Goal: Transaction & Acquisition: Purchase product/service

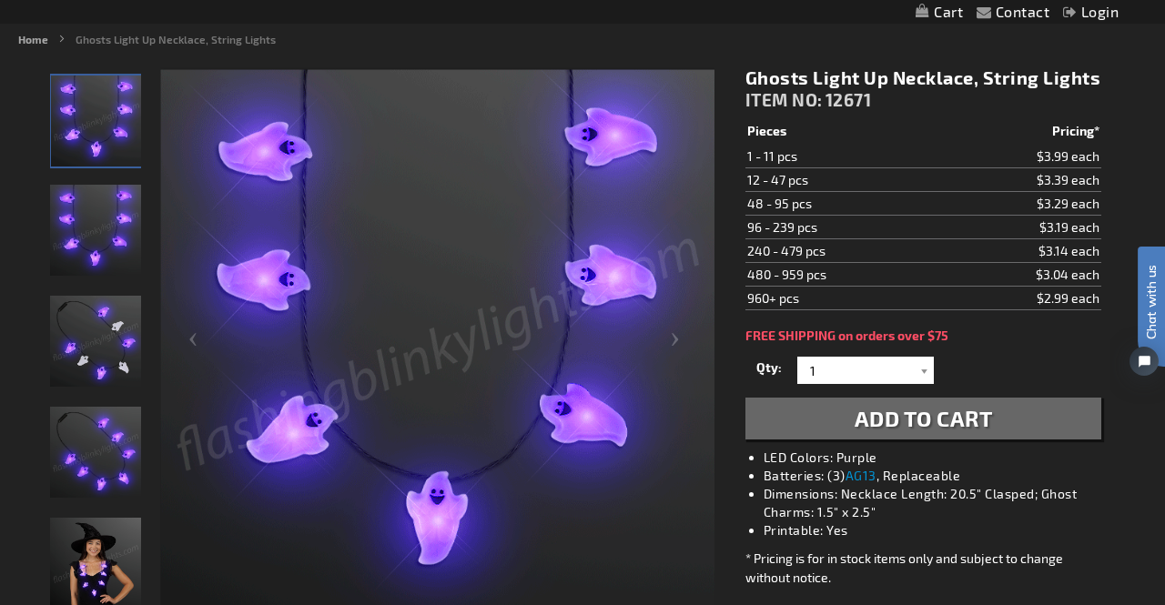
scroll to position [205, 0]
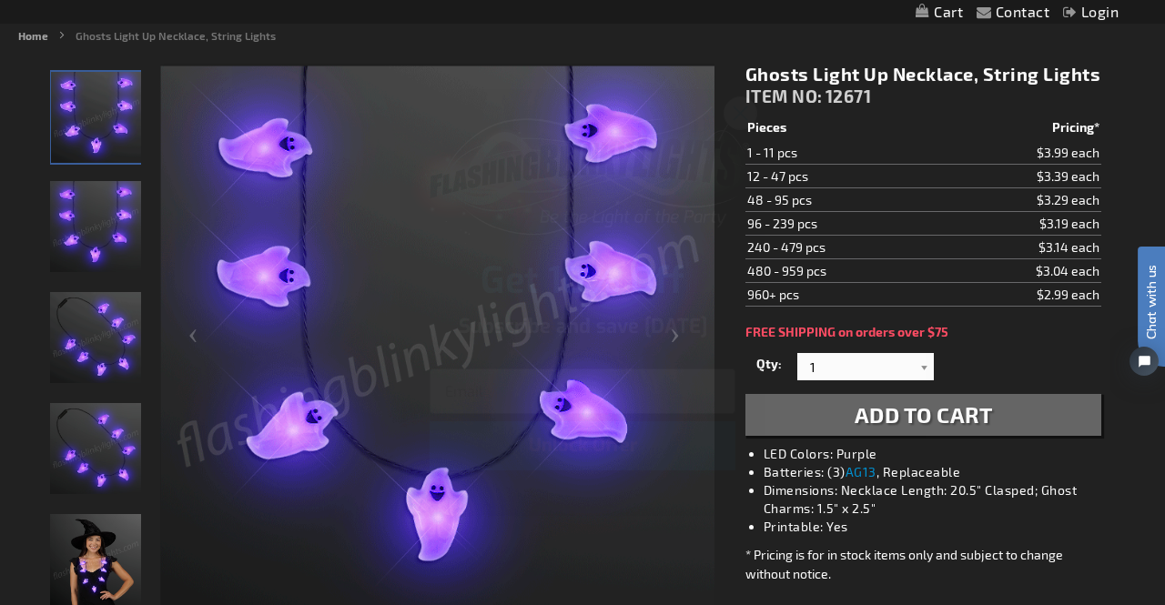
click at [741, 115] on icon "Close dialog" at bounding box center [740, 113] width 13 height 13
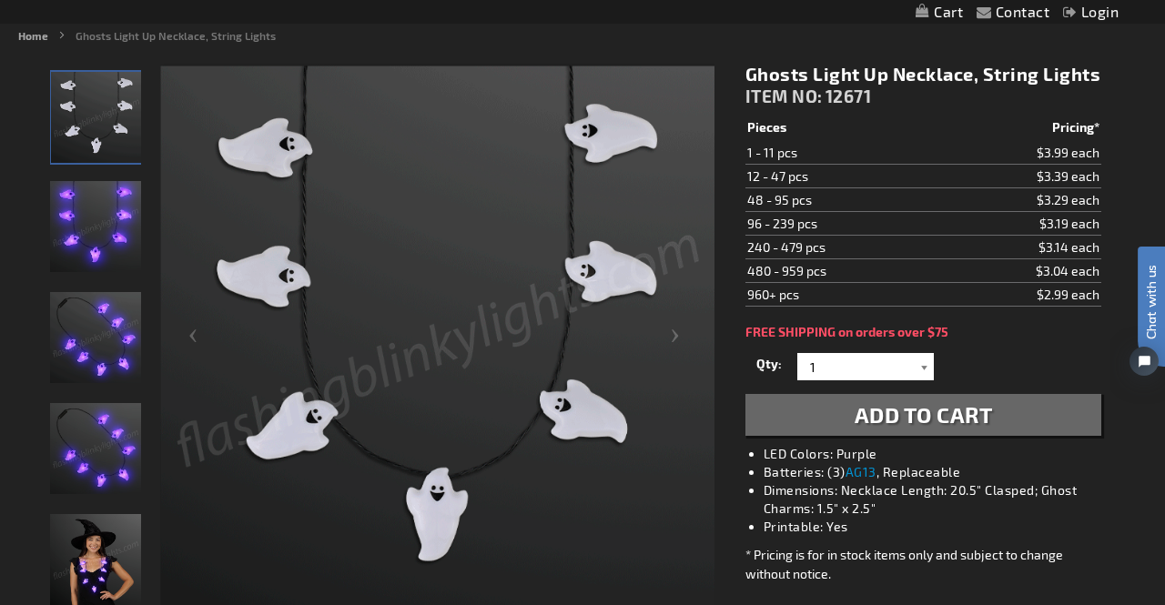
click at [926, 371] on div at bounding box center [924, 366] width 18 height 27
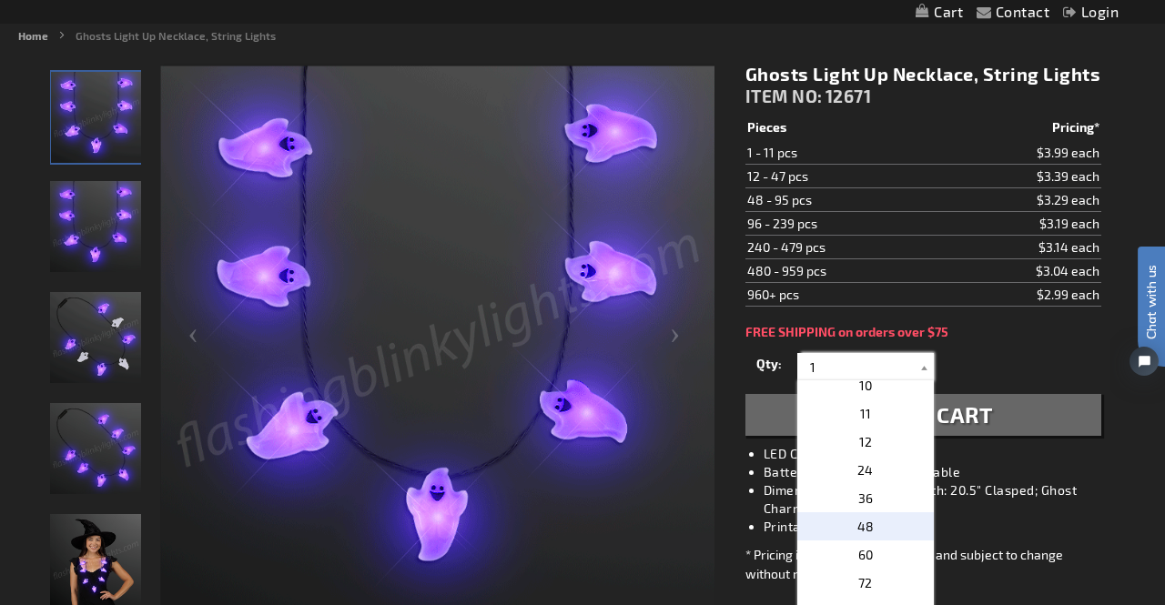
scroll to position [255, 0]
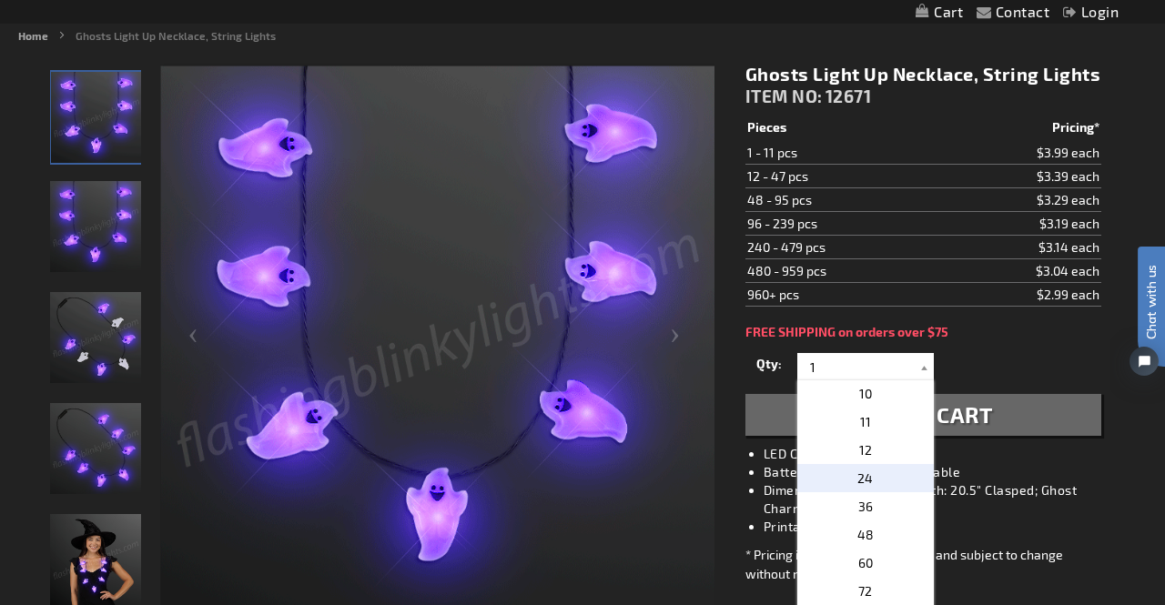
click at [872, 476] on p "24" at bounding box center [865, 478] width 136 height 28
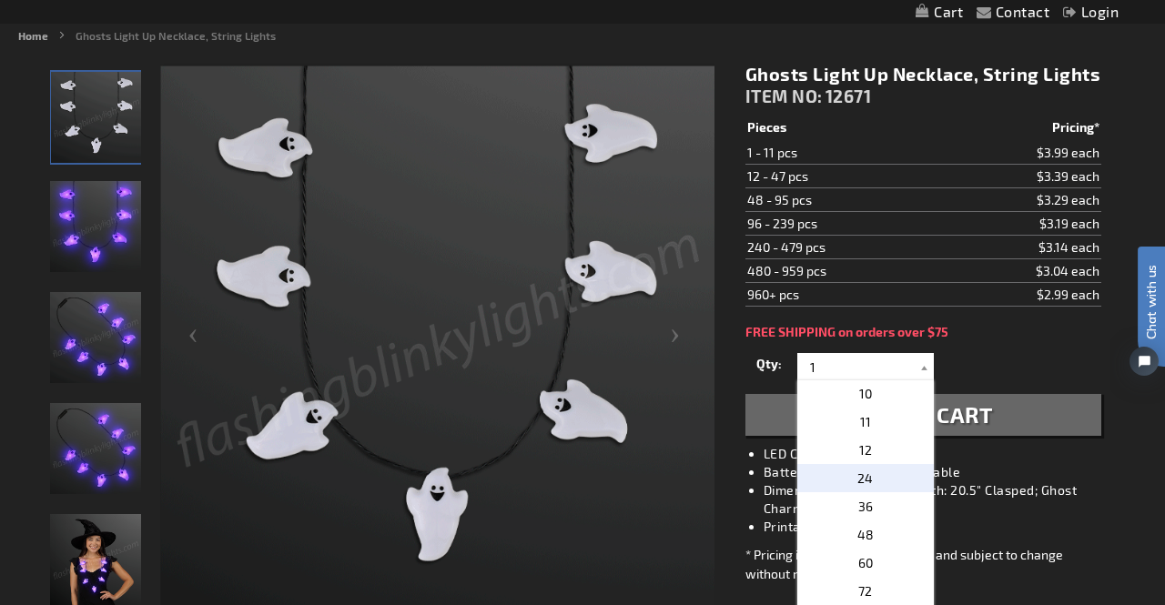
type input "24"
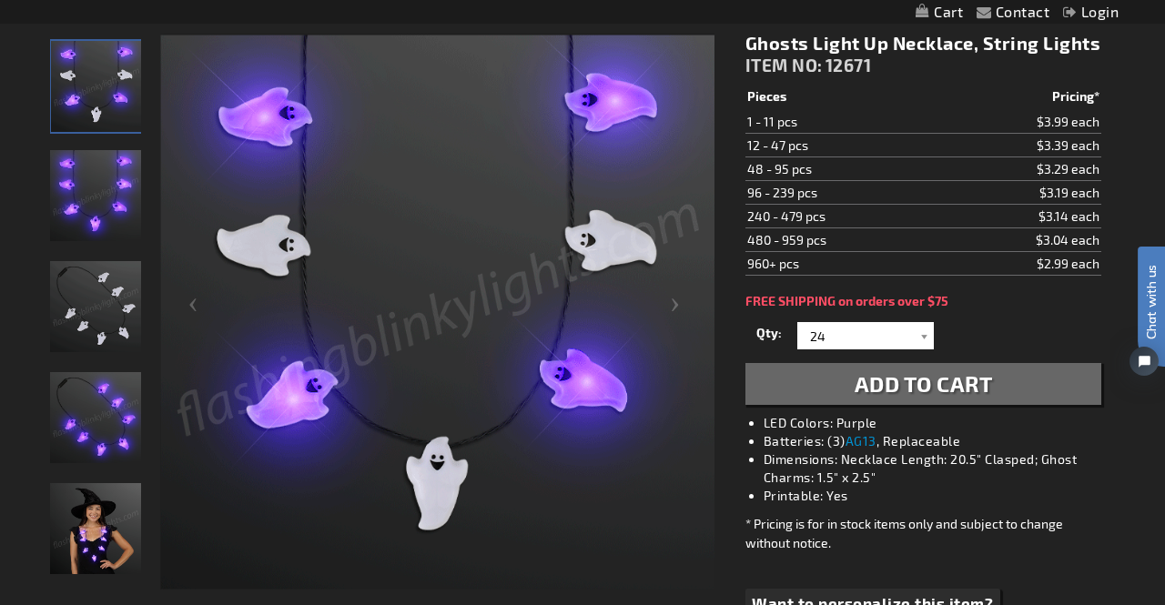
scroll to position [237, 0]
click at [905, 388] on span "Add to Cart" at bounding box center [923, 382] width 138 height 26
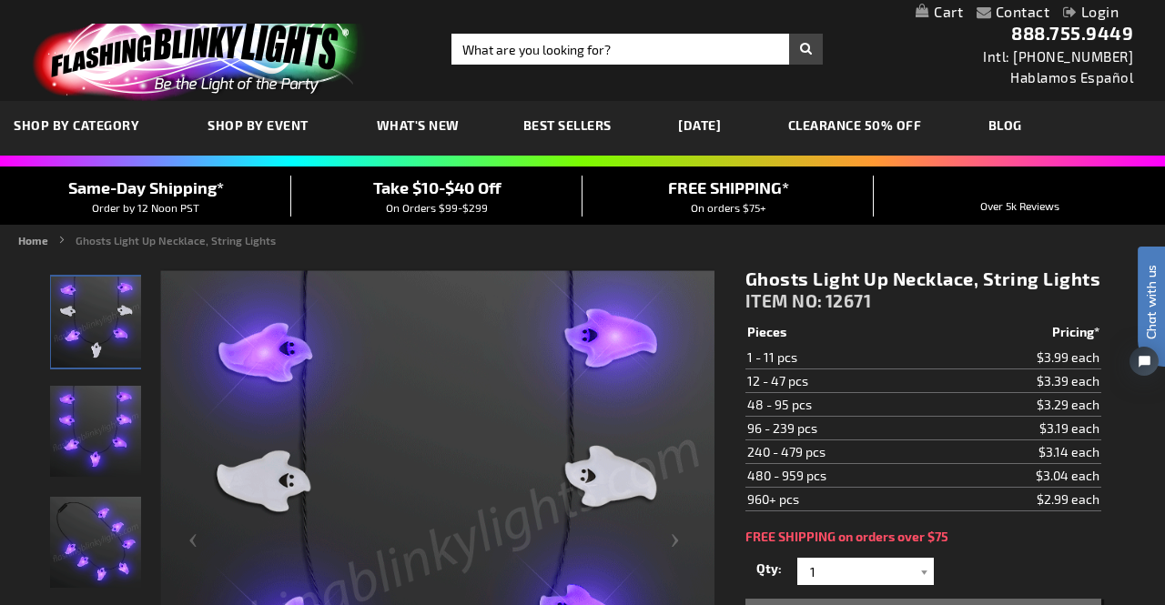
click at [934, 13] on link "My Cart" at bounding box center [938, 12] width 47 height 17
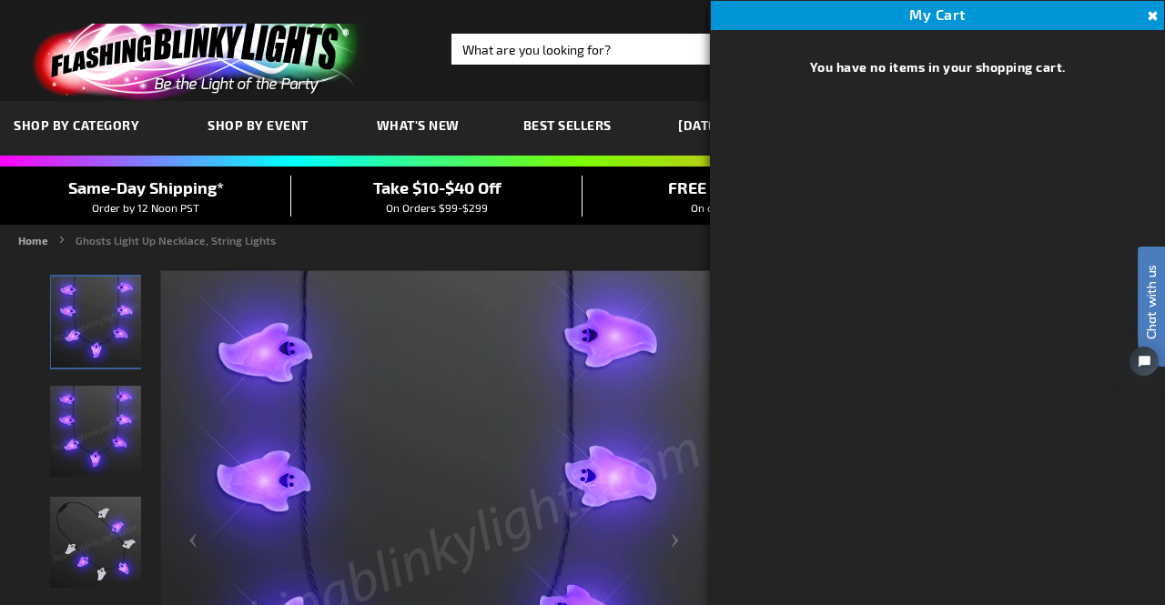
click at [1155, 17] on button "Close" at bounding box center [1150, 16] width 20 height 20
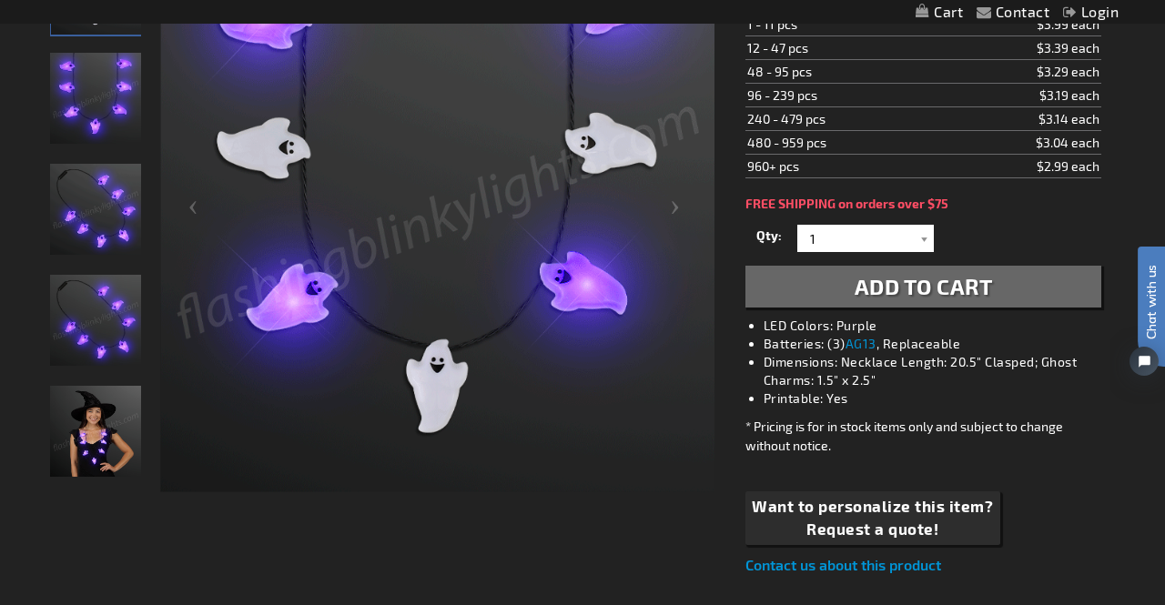
scroll to position [335, 0]
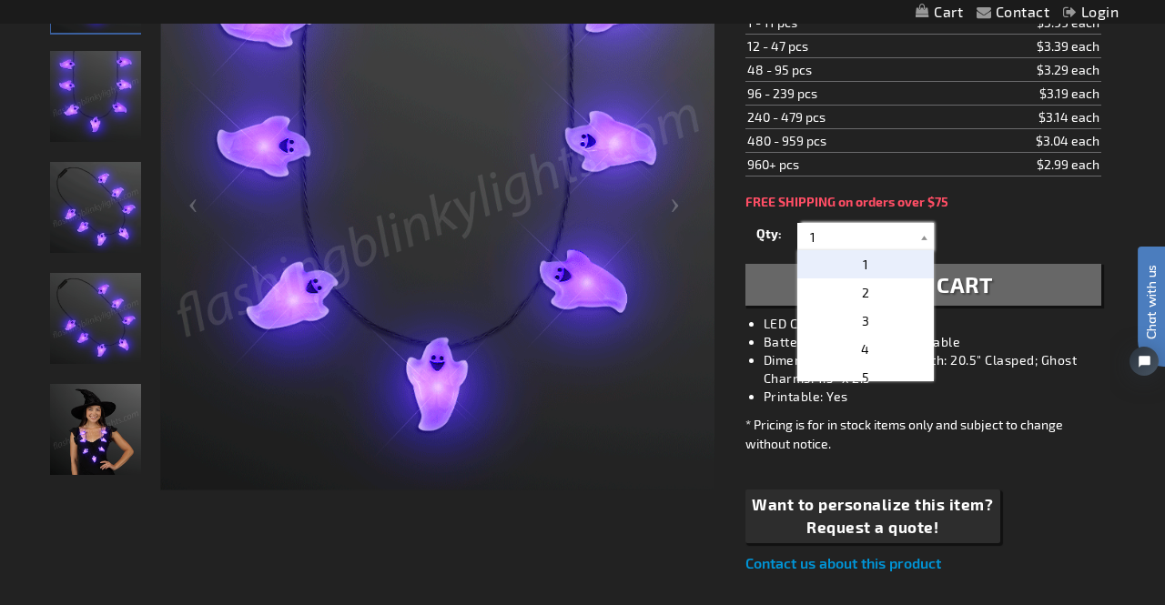
click at [862, 236] on input "1" at bounding box center [868, 236] width 132 height 27
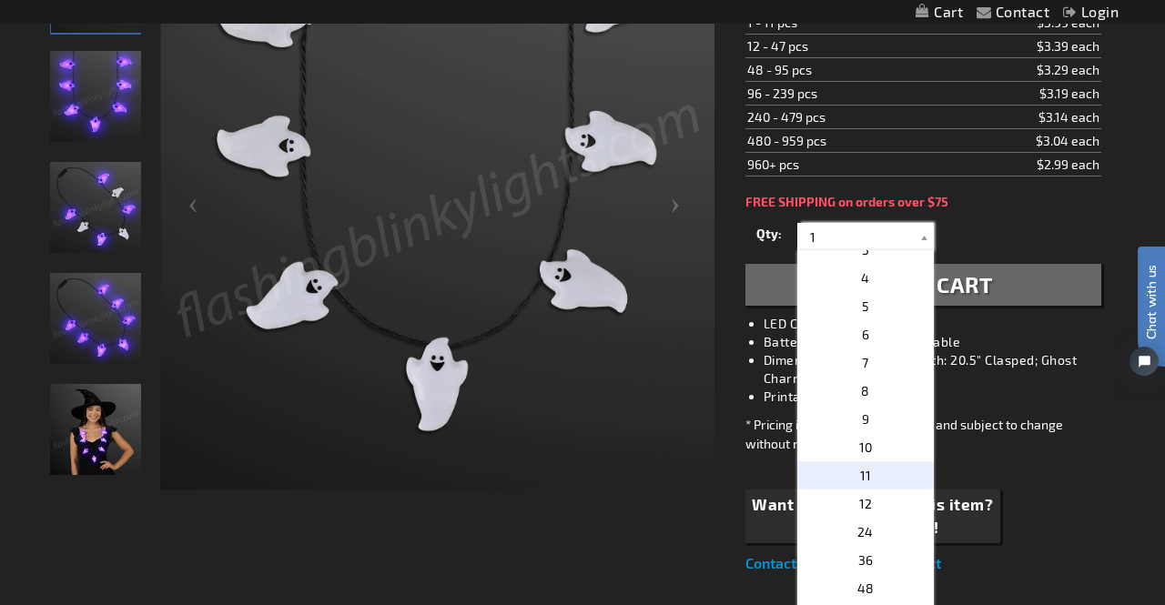
scroll to position [76, 0]
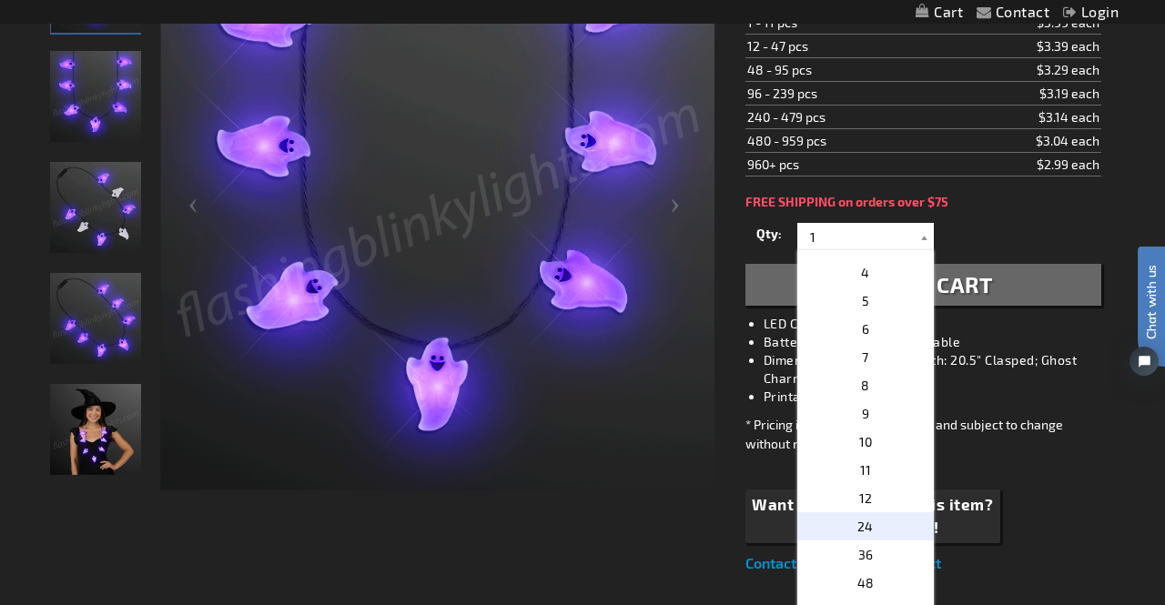
click at [872, 519] on p "24" at bounding box center [865, 526] width 136 height 28
type input "24"
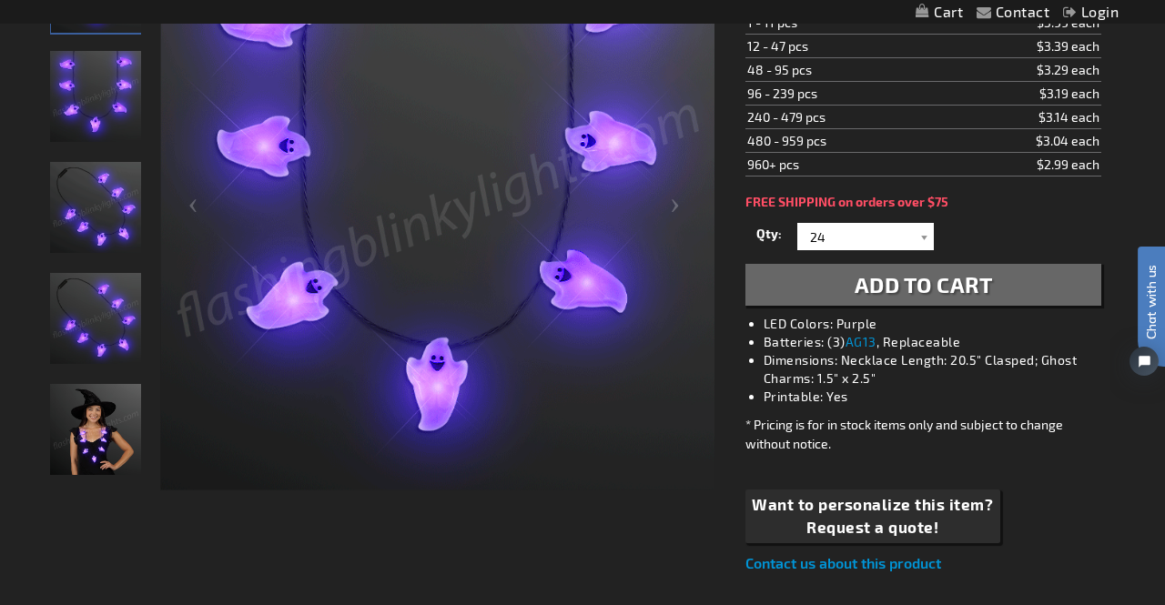
click at [923, 287] on span "Add to Cart" at bounding box center [923, 284] width 138 height 26
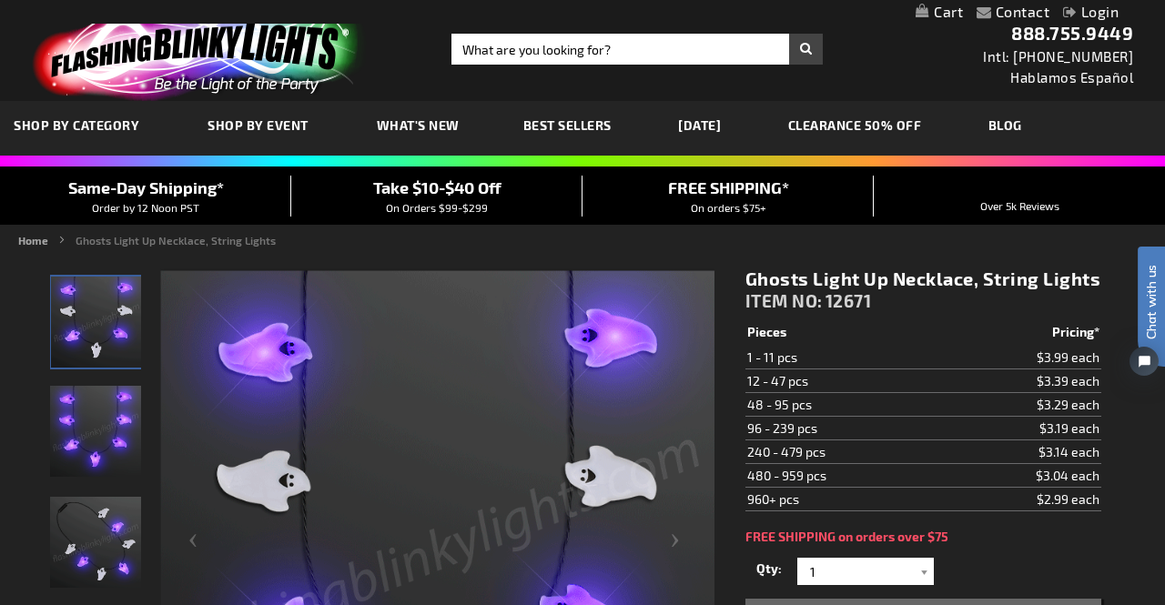
click at [933, 18] on link "My Cart" at bounding box center [938, 12] width 47 height 17
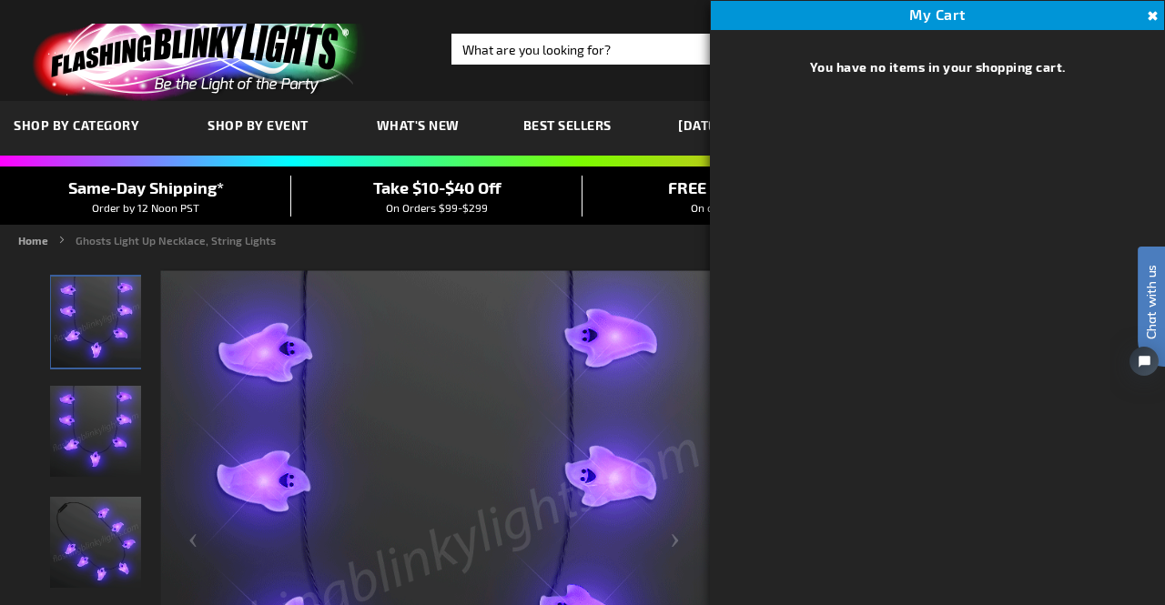
click at [1154, 17] on button "Close" at bounding box center [1150, 16] width 20 height 20
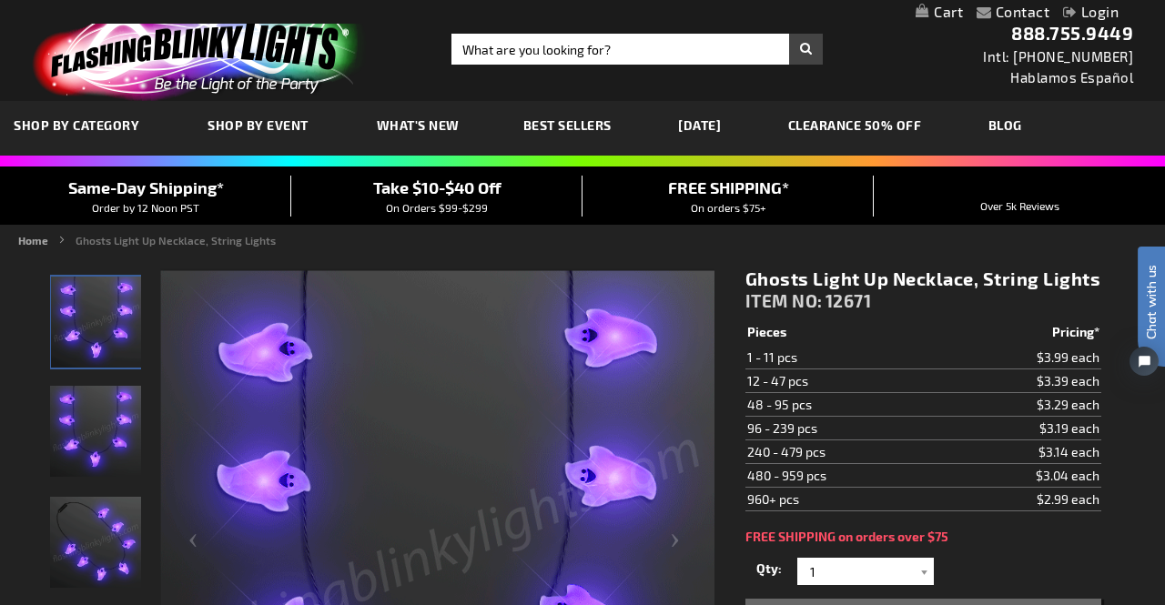
click at [1091, 13] on link "Login" at bounding box center [1090, 11] width 55 height 17
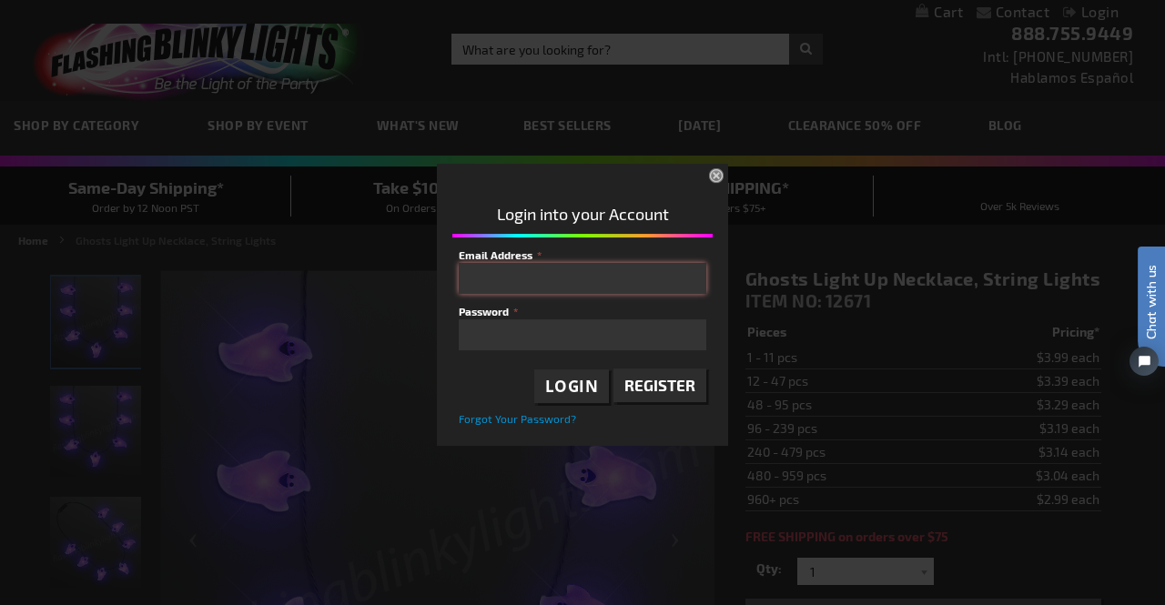
type input "r"
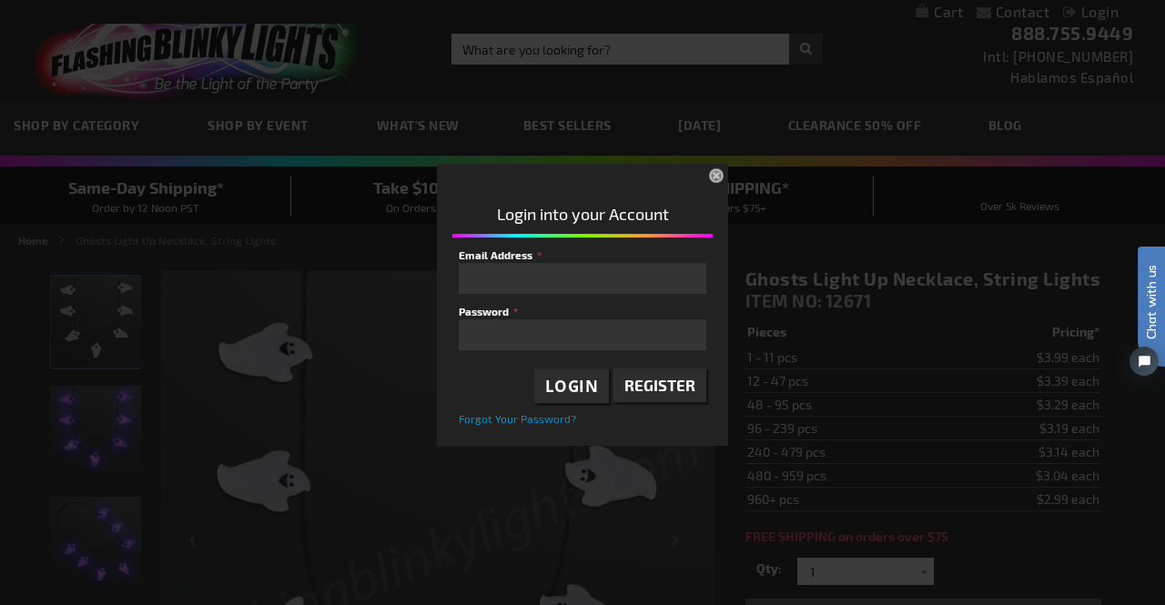
click at [663, 387] on span "Register" at bounding box center [659, 385] width 71 height 18
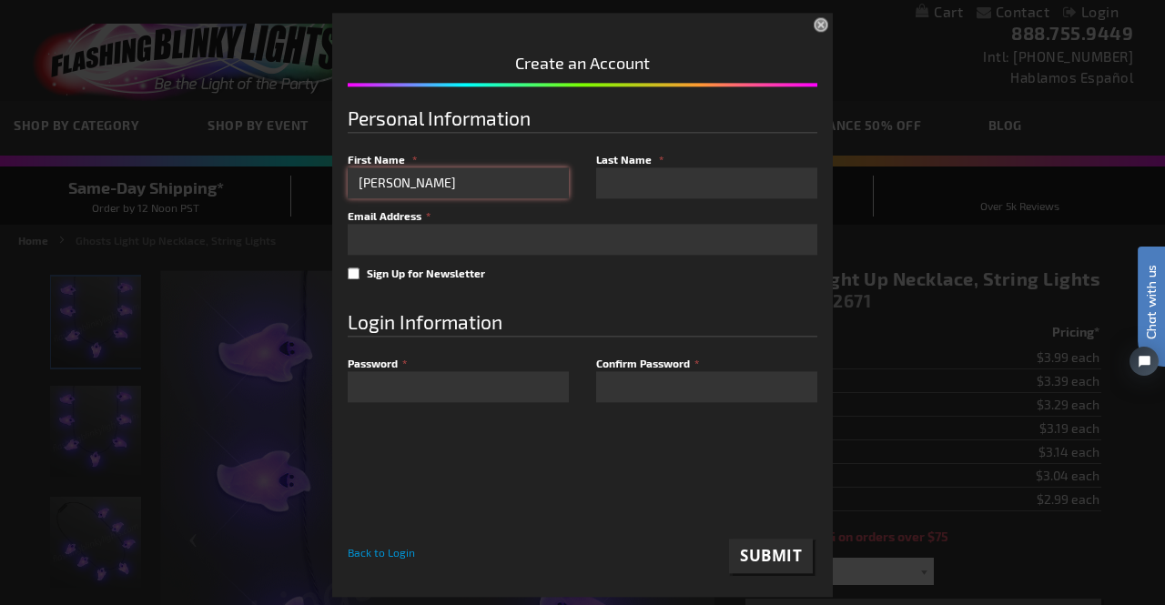
type input "rachel"
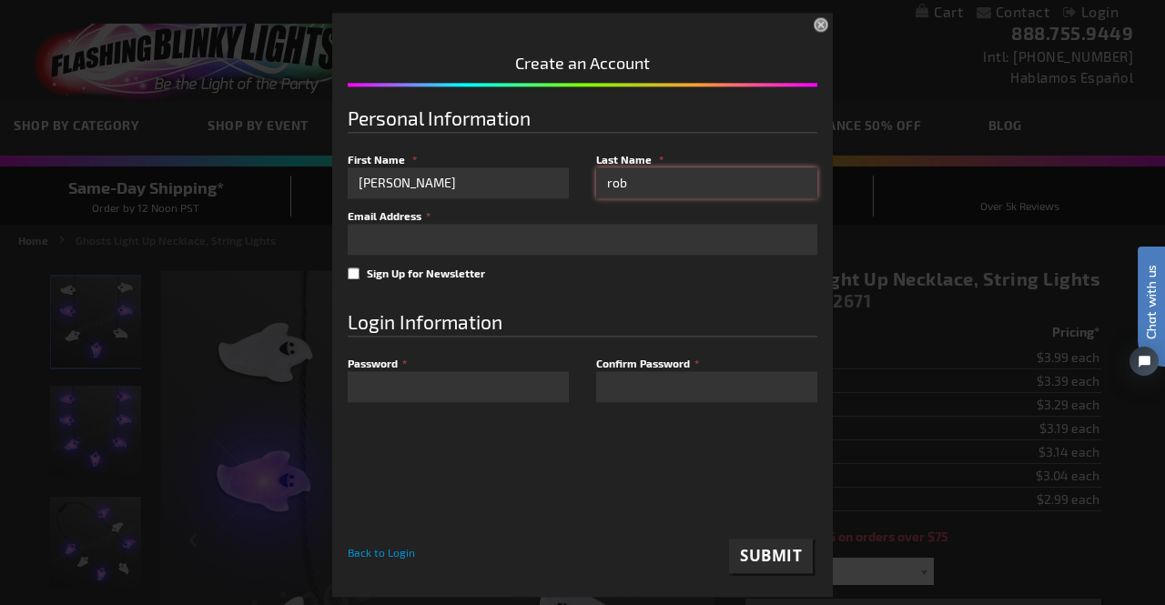
type input "rob"
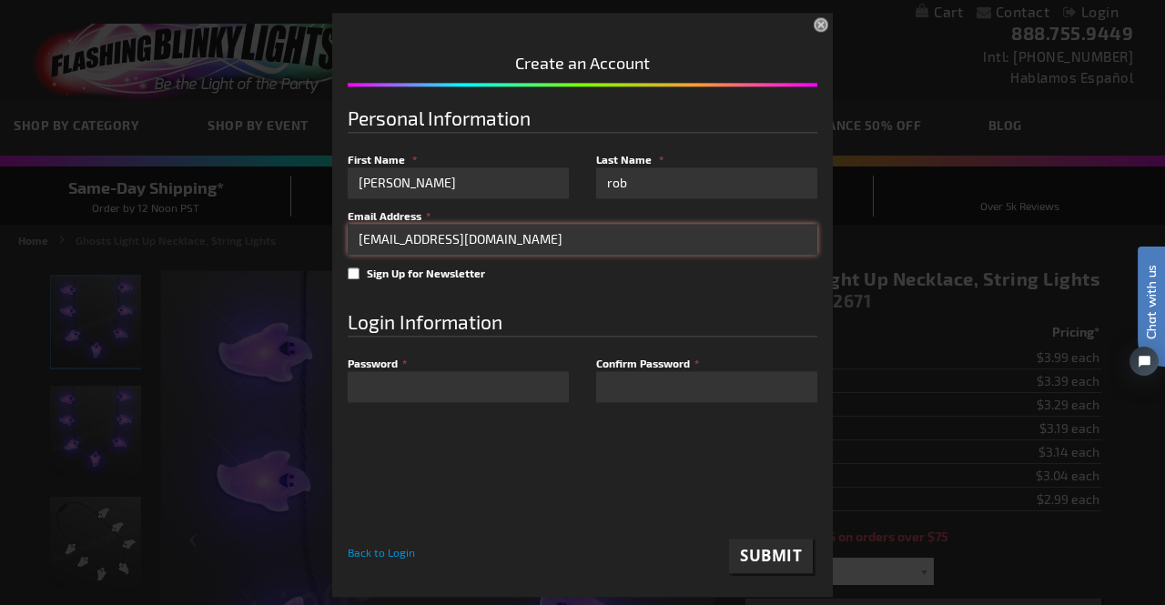
type input "rachelgermaine@gmail.com"
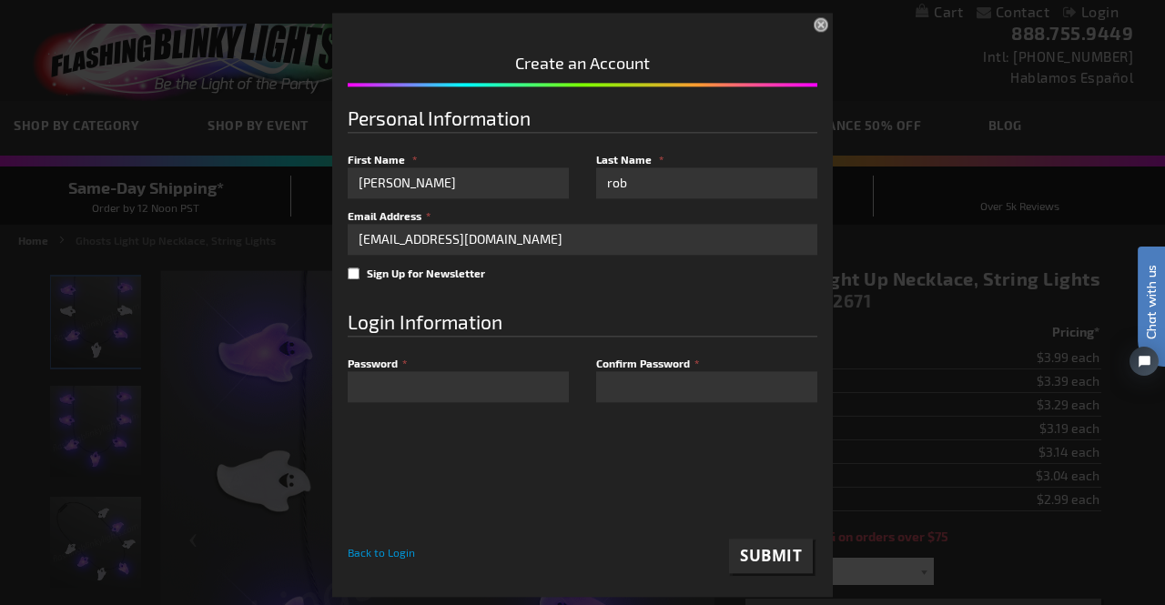
click at [765, 559] on span "Submit" at bounding box center [771, 556] width 62 height 21
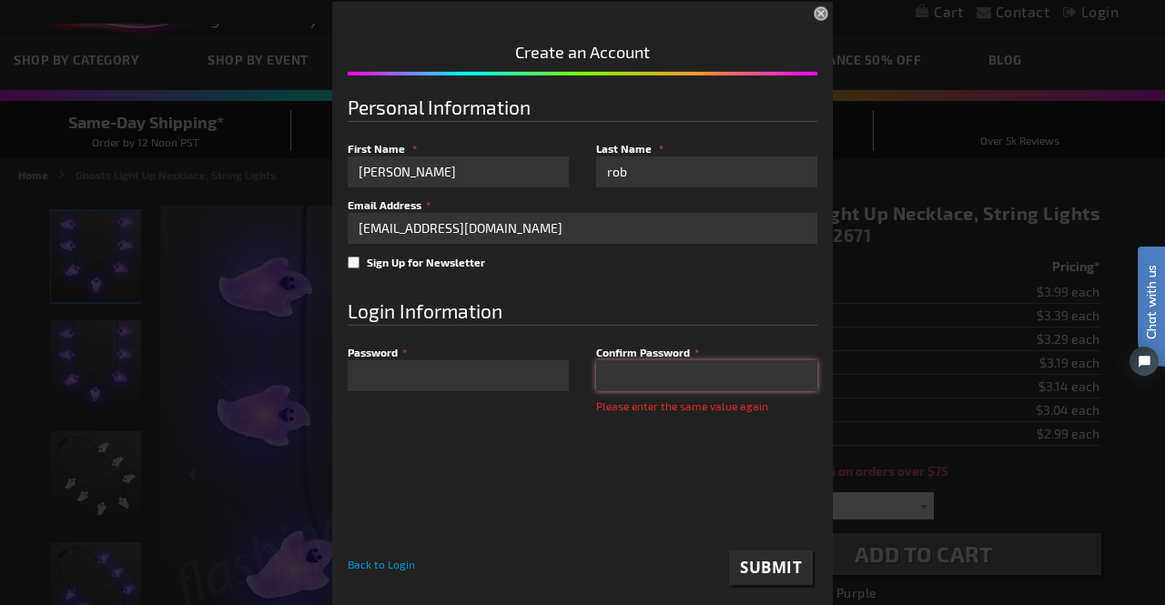
scroll to position [68, 0]
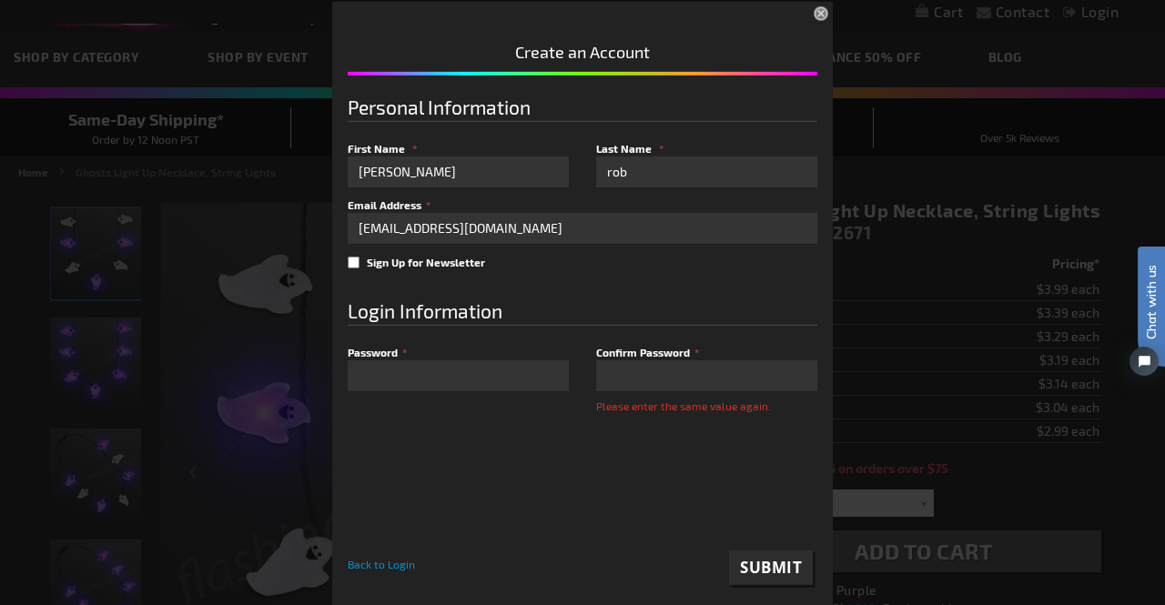
click at [504, 393] on fieldset "Login Information Password Confirm Password Please enter the same value again." at bounding box center [582, 350] width 469 height 144
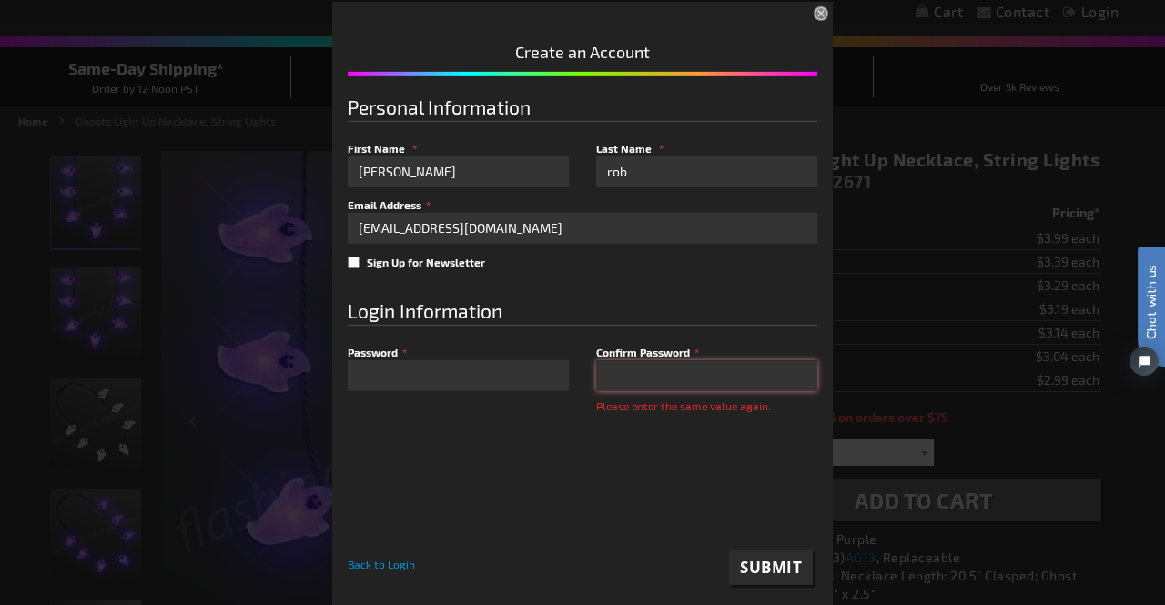
scroll to position [125, 0]
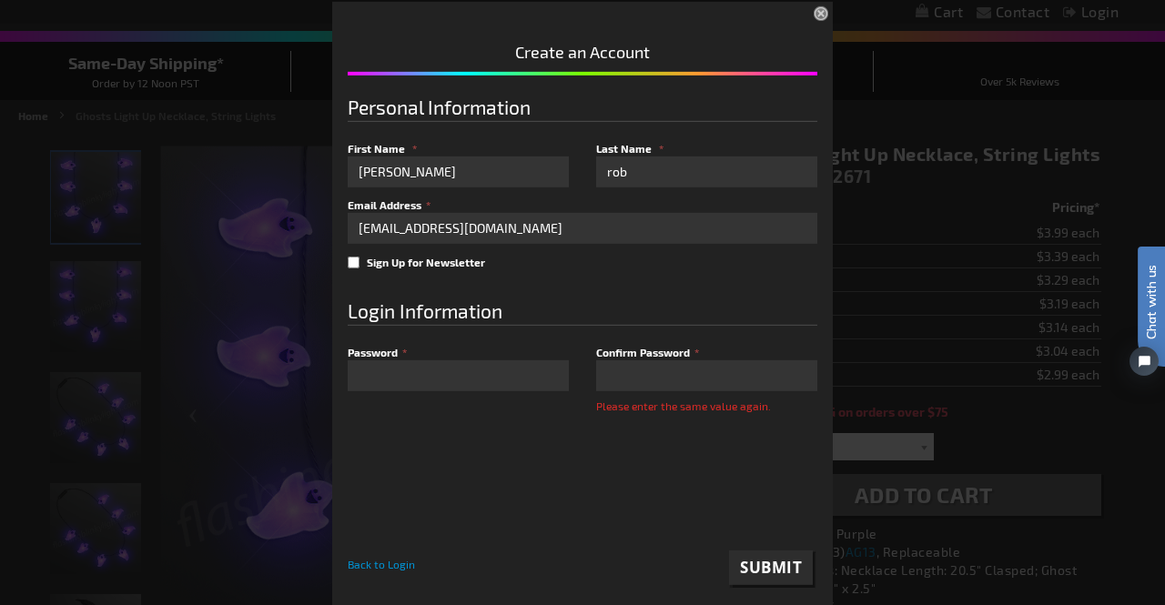
click at [763, 567] on span "Submit" at bounding box center [771, 567] width 62 height 21
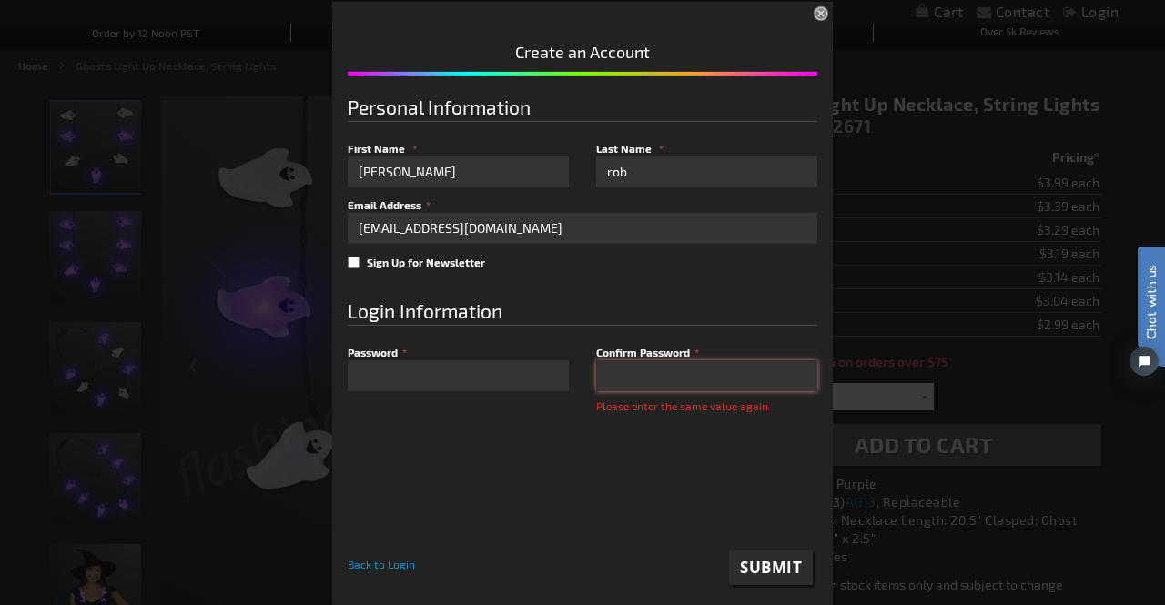
scroll to position [181, 0]
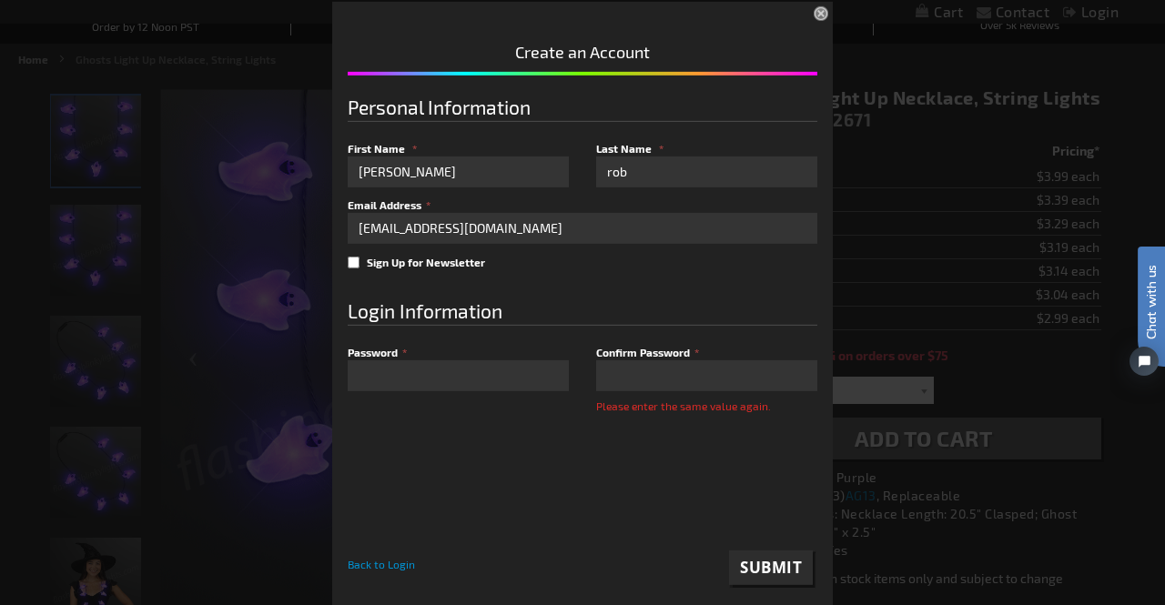
click at [762, 581] on button "Submit" at bounding box center [771, 567] width 84 height 35
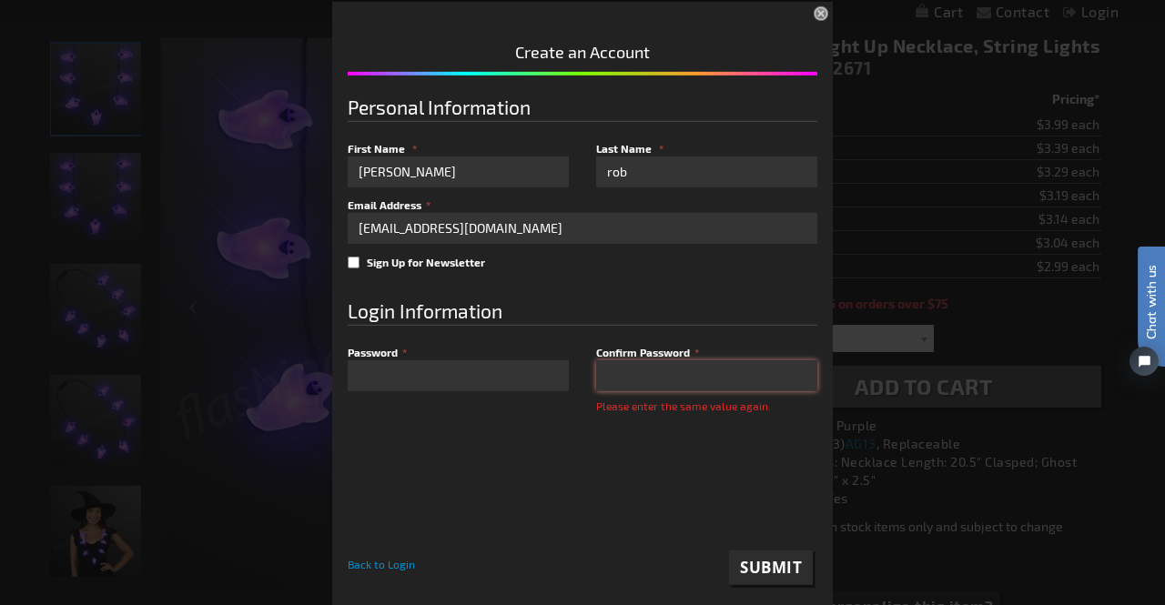
scroll to position [237, 0]
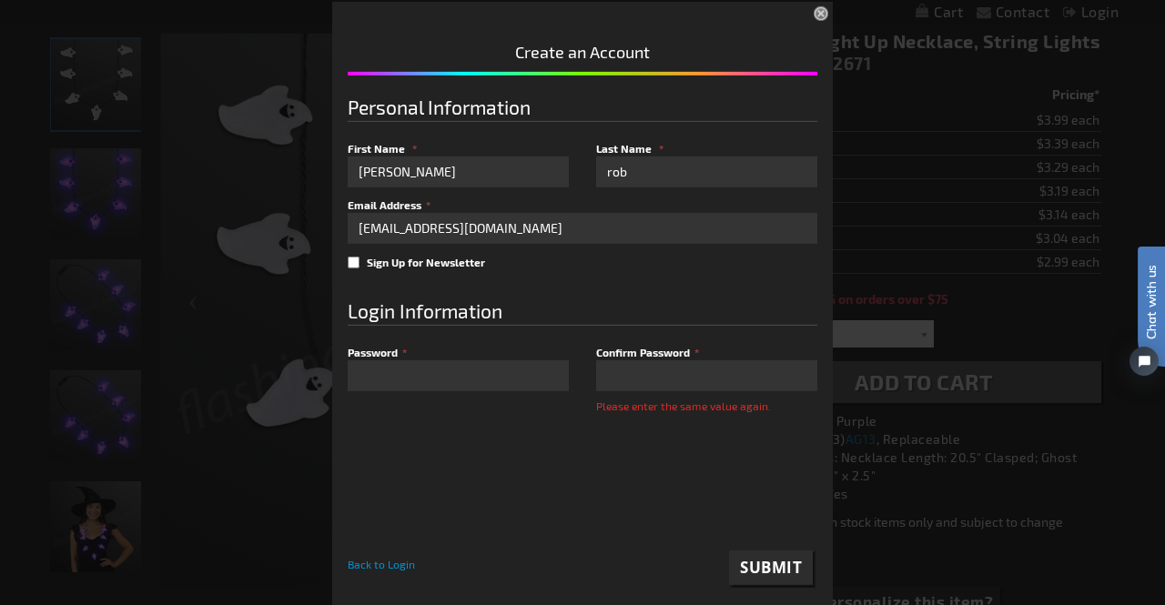
click at [775, 578] on button "Submit" at bounding box center [771, 567] width 84 height 35
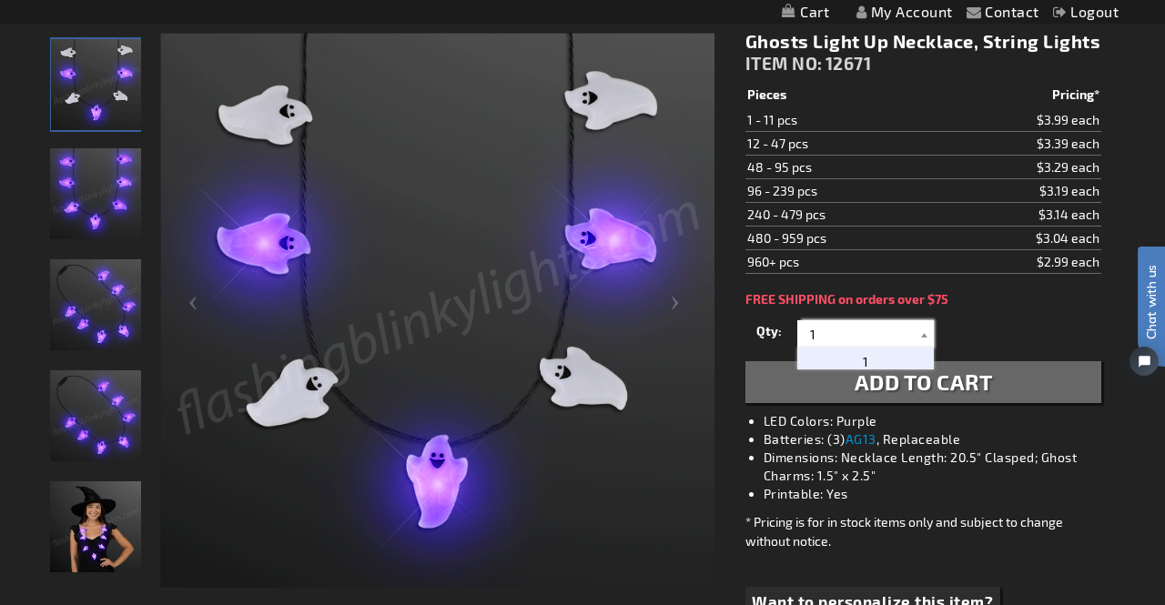
click at [879, 336] on input "1" at bounding box center [868, 333] width 132 height 27
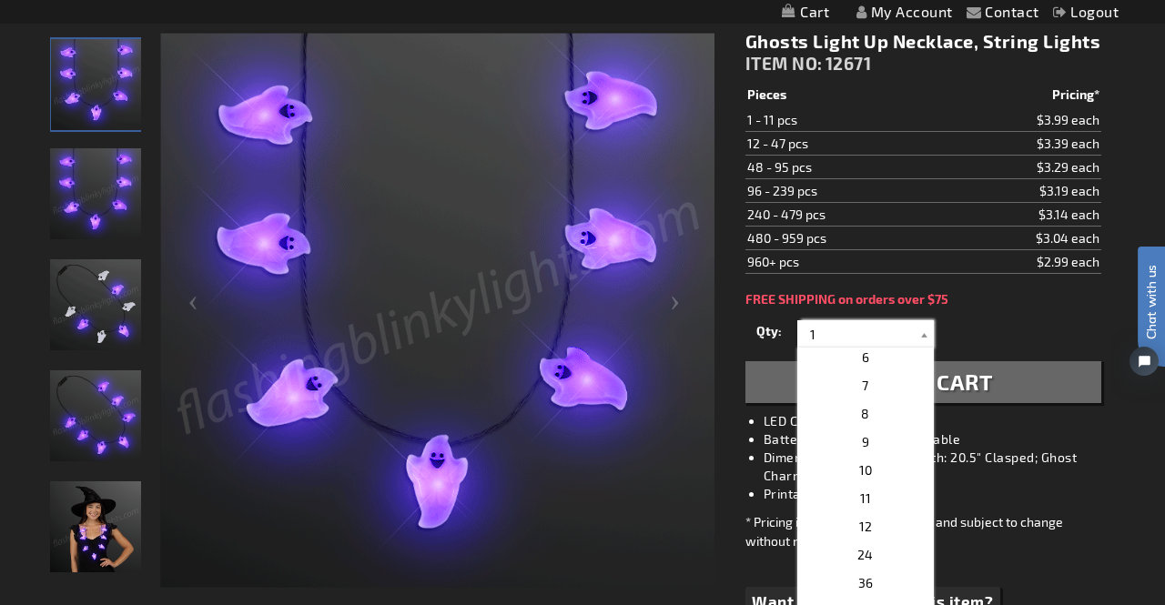
scroll to position [166, 0]
click at [880, 529] on p "24" at bounding box center [865, 533] width 136 height 28
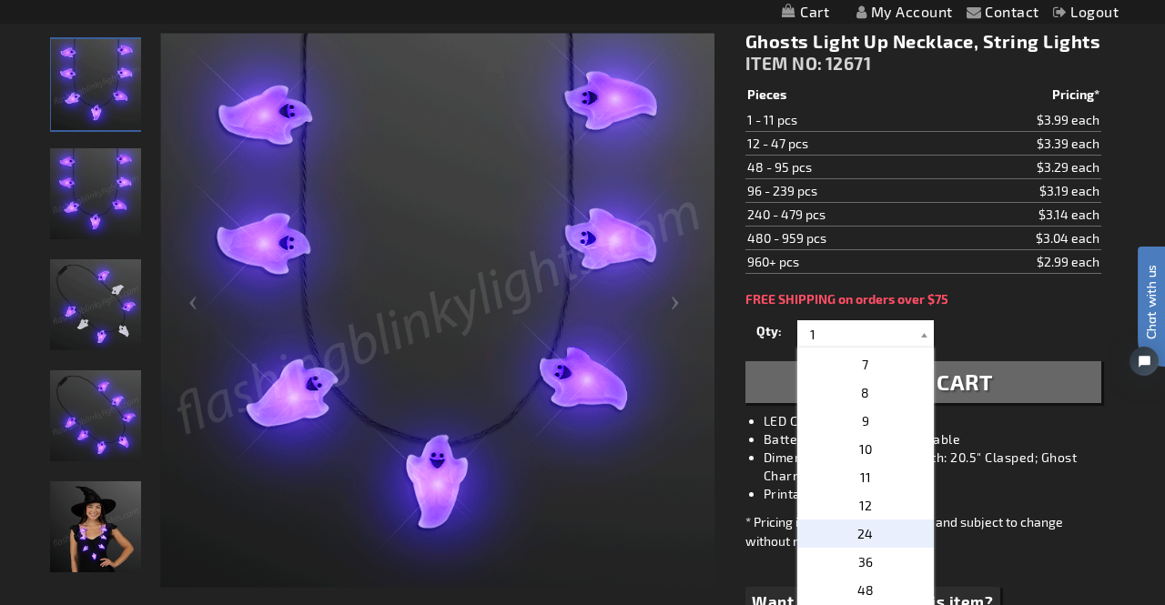
type input "24"
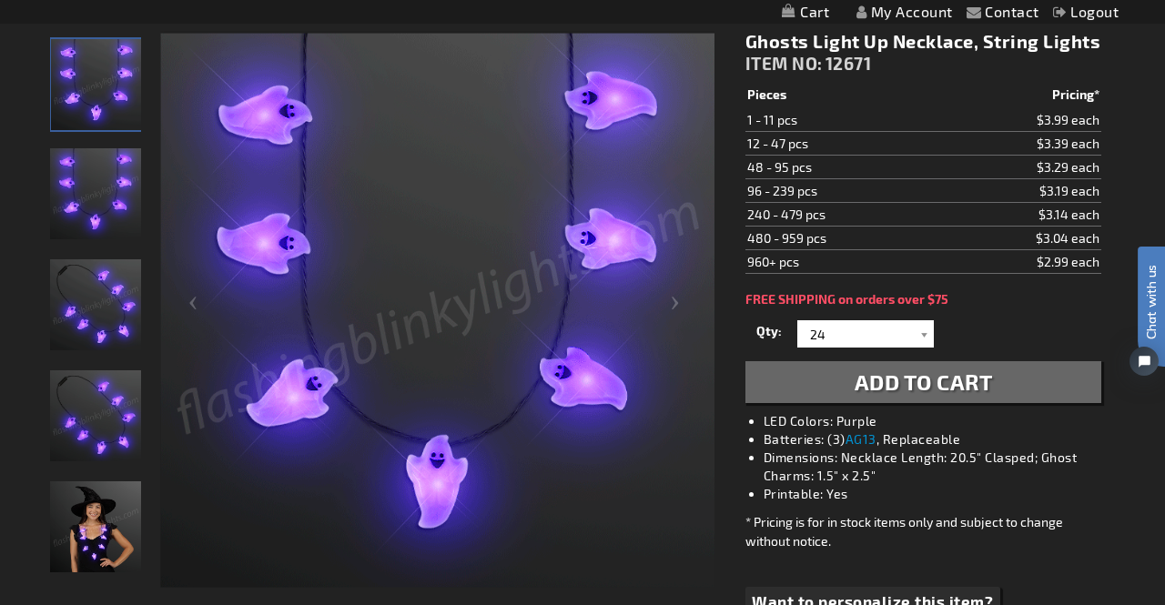
click at [883, 387] on span "Add to Cart" at bounding box center [923, 381] width 138 height 26
click at [803, 12] on link "My Cart" at bounding box center [804, 12] width 47 height 17
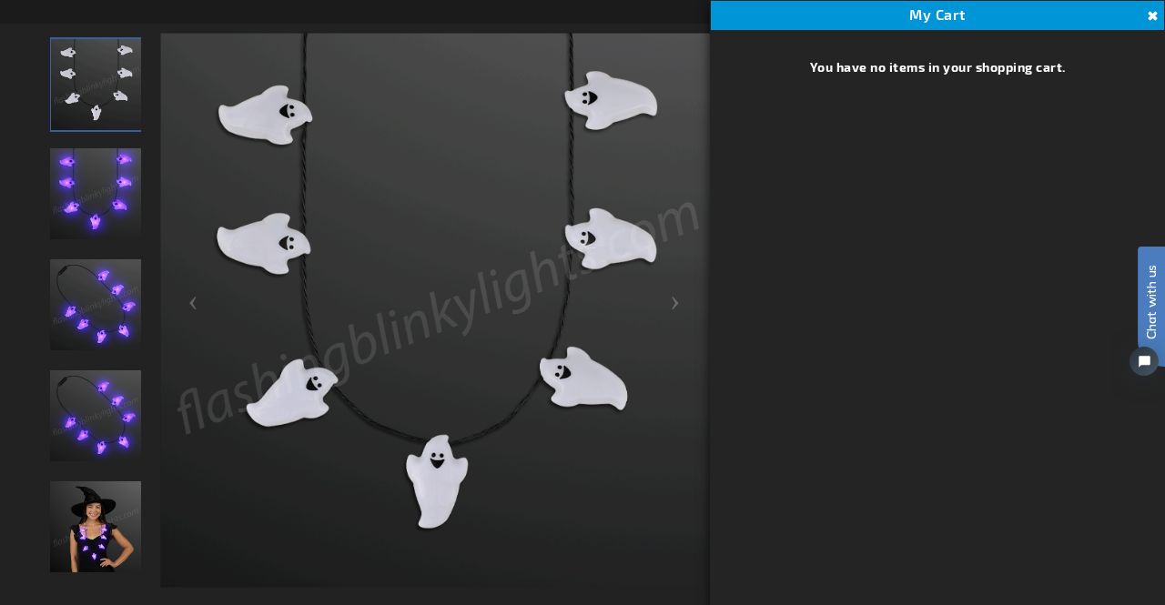
click at [1151, 15] on button "Close" at bounding box center [1150, 16] width 20 height 20
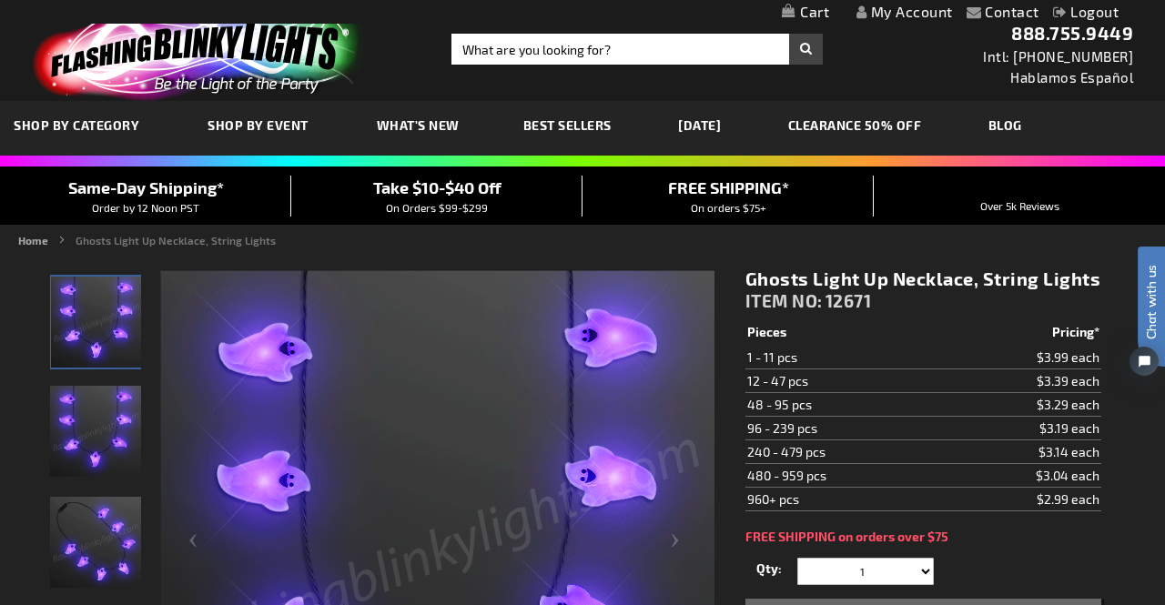
click at [893, 10] on link "My Account" at bounding box center [904, 11] width 96 height 17
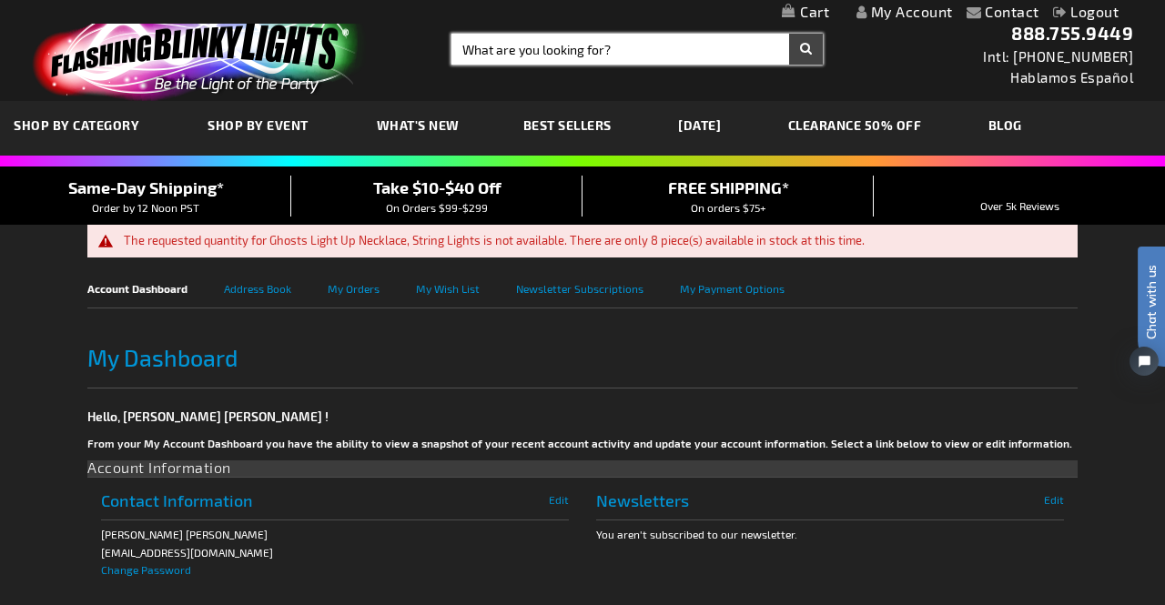
click at [606, 46] on input "Search" at bounding box center [636, 49] width 371 height 31
type input "[DATE] necklace"
click at [805, 49] on button "Search" at bounding box center [806, 49] width 34 height 31
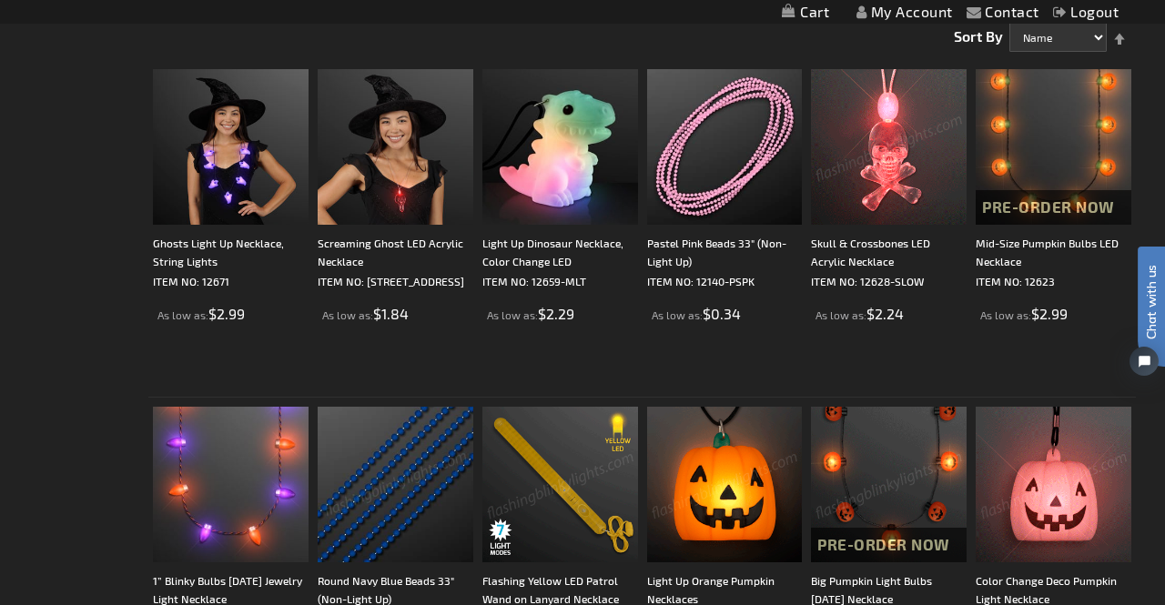
scroll to position [305, 0]
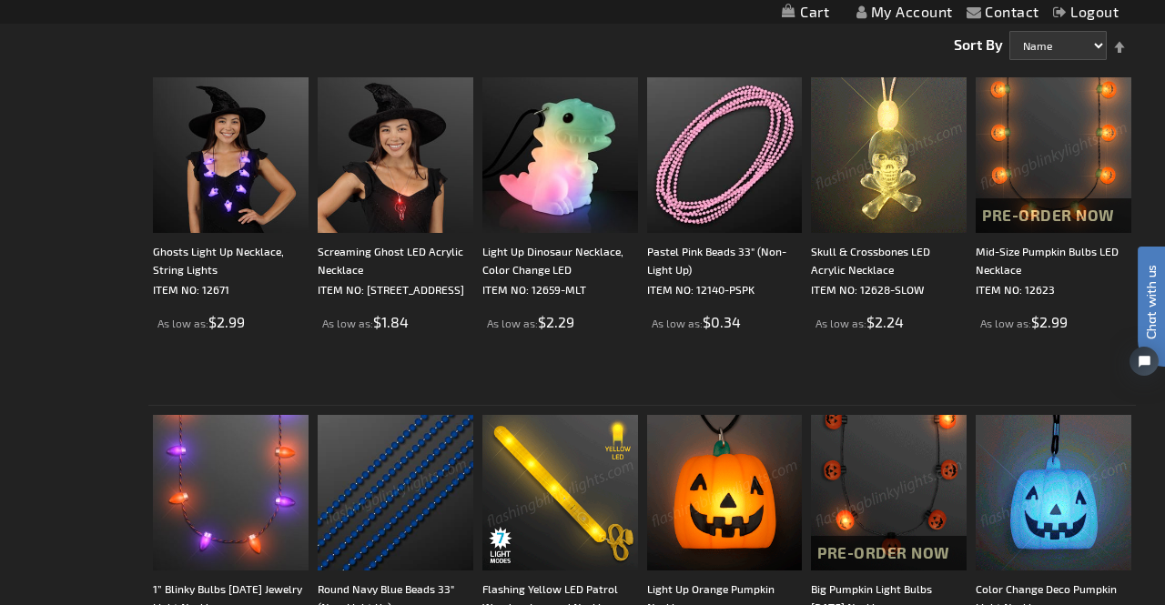
click at [1072, 163] on img at bounding box center [1053, 155] width 156 height 156
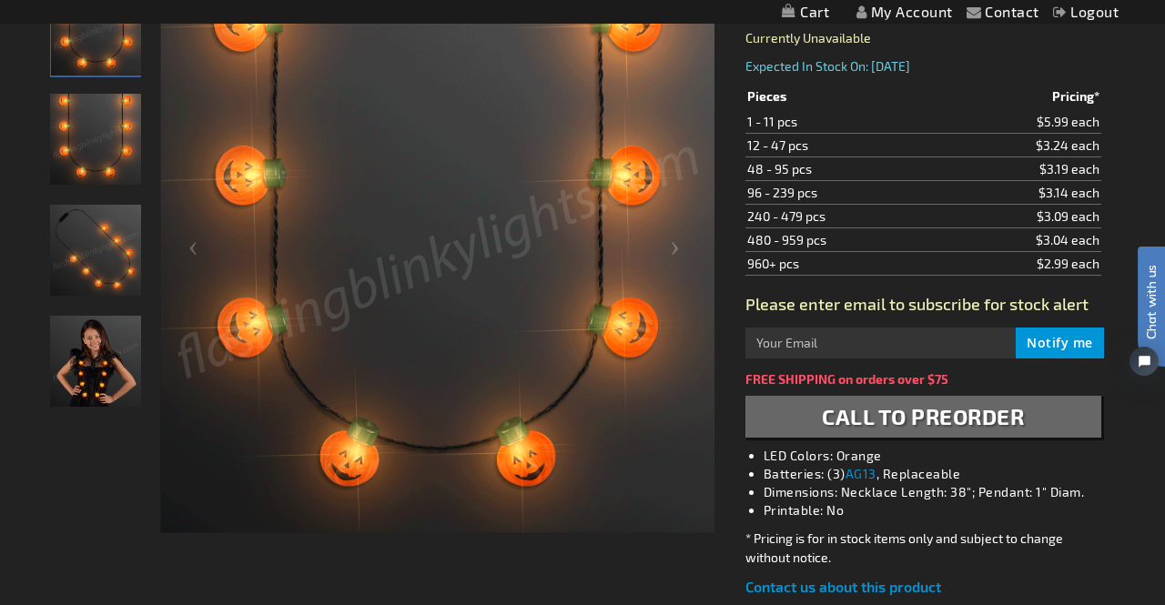
scroll to position [304, 0]
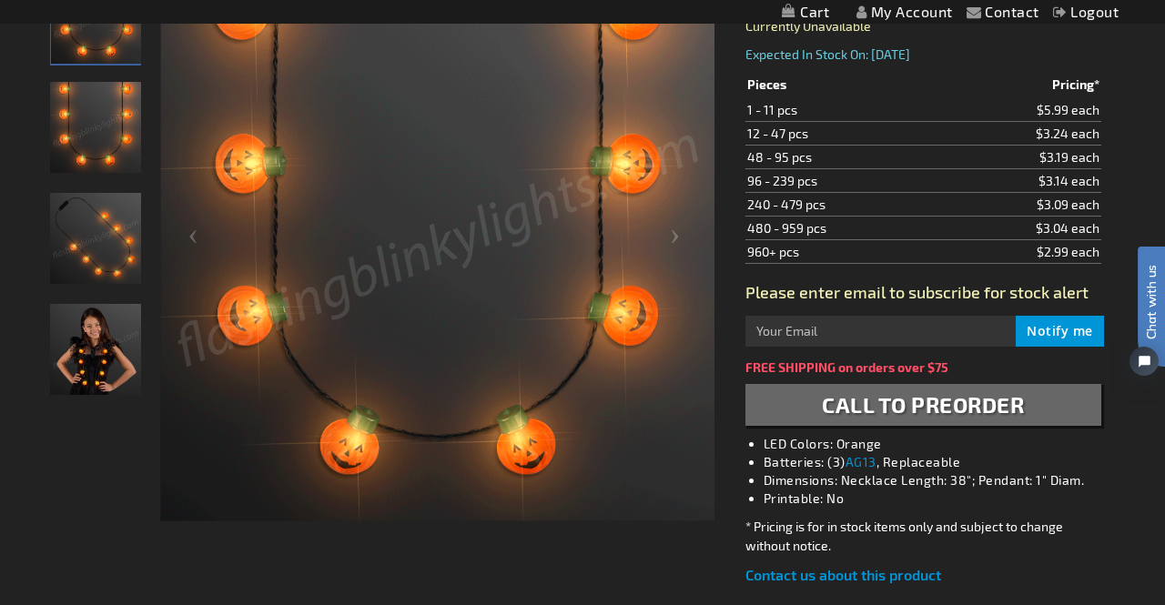
click at [88, 354] on img "Girl wearing Mid-Size Pumpkin Bulbs LED Necklace" at bounding box center [95, 349] width 91 height 91
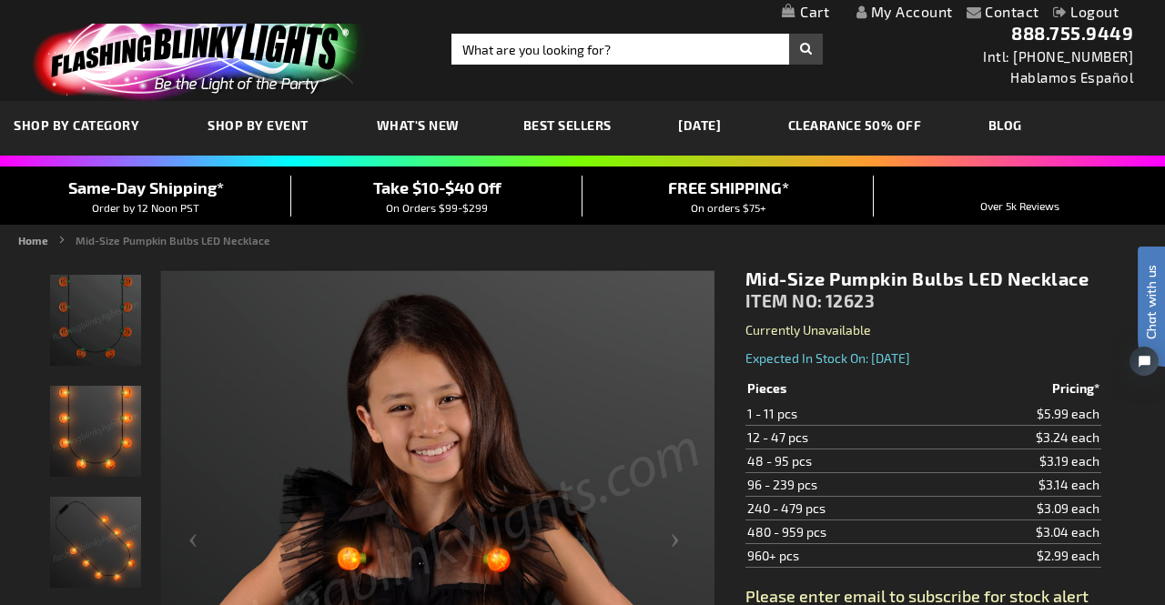
scroll to position [0, 0]
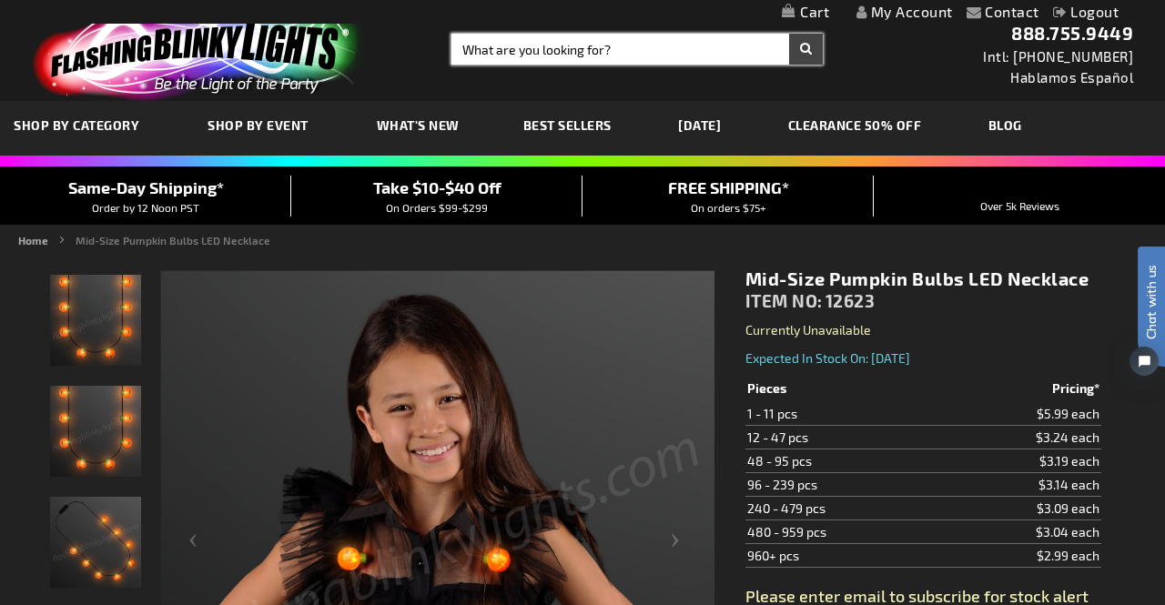
click at [697, 46] on input "Search" at bounding box center [636, 49] width 371 height 31
type input "halloween necklace"
click at [805, 49] on button "Search" at bounding box center [806, 49] width 34 height 31
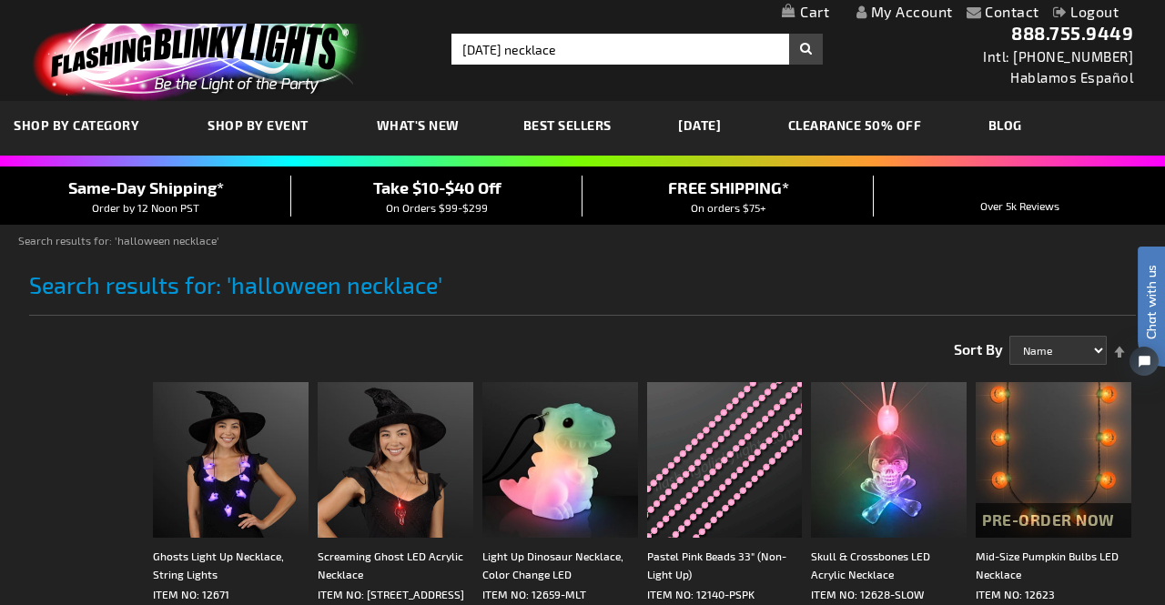
click at [923, 14] on link "My Account" at bounding box center [904, 11] width 96 height 17
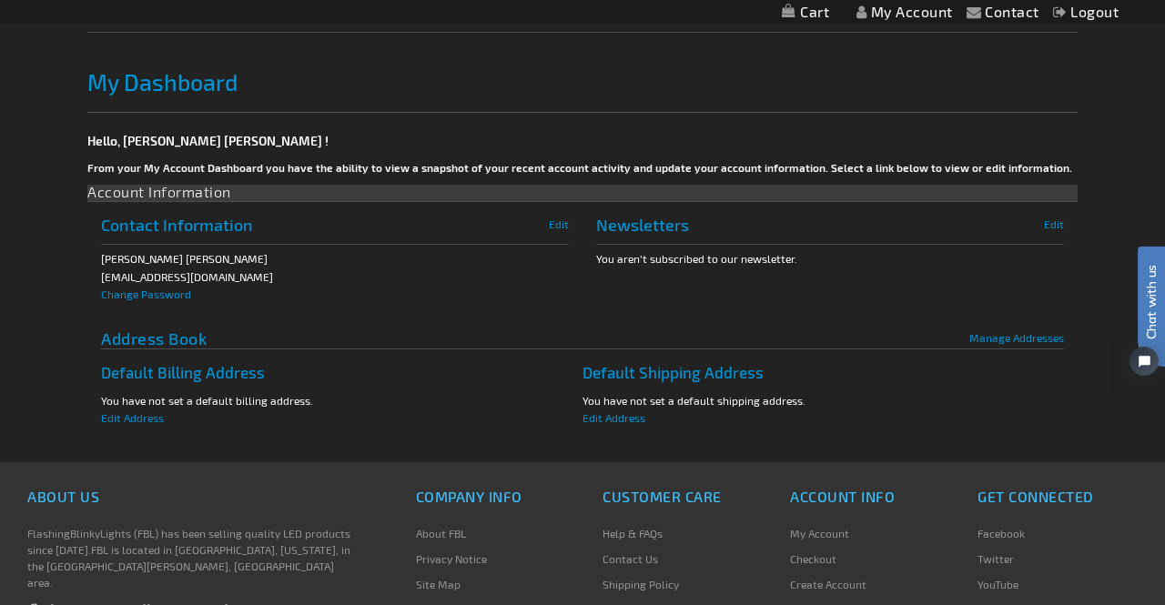
scroll to position [238, 0]
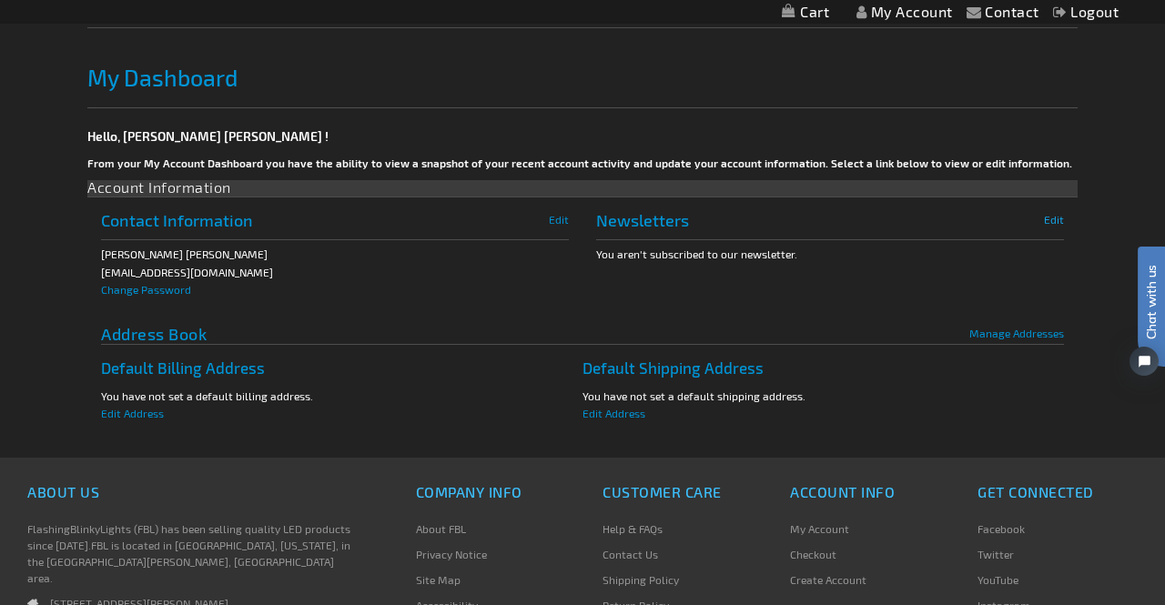
click at [1059, 219] on span "Edit" at bounding box center [1054, 219] width 20 height 13
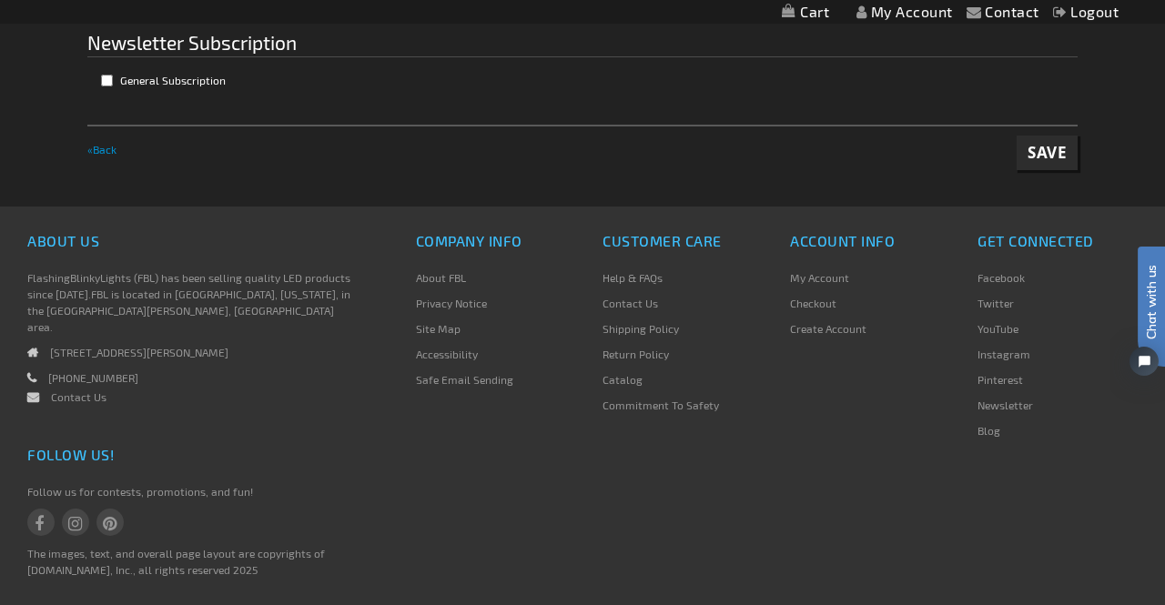
scroll to position [338, 0]
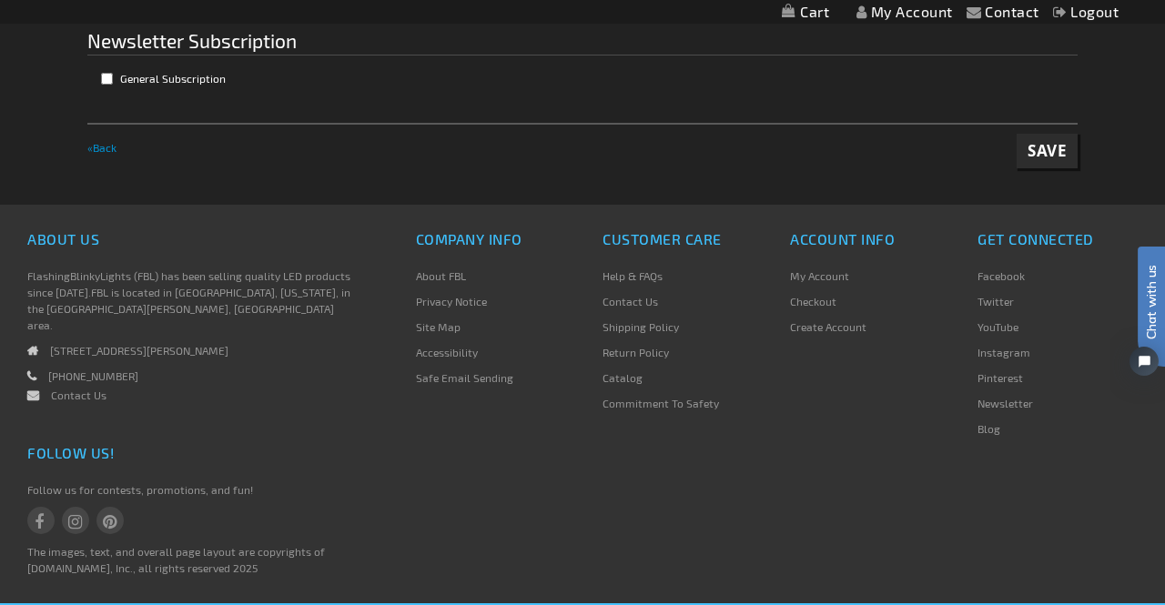
click at [816, 275] on link "My Account" at bounding box center [819, 275] width 59 height 13
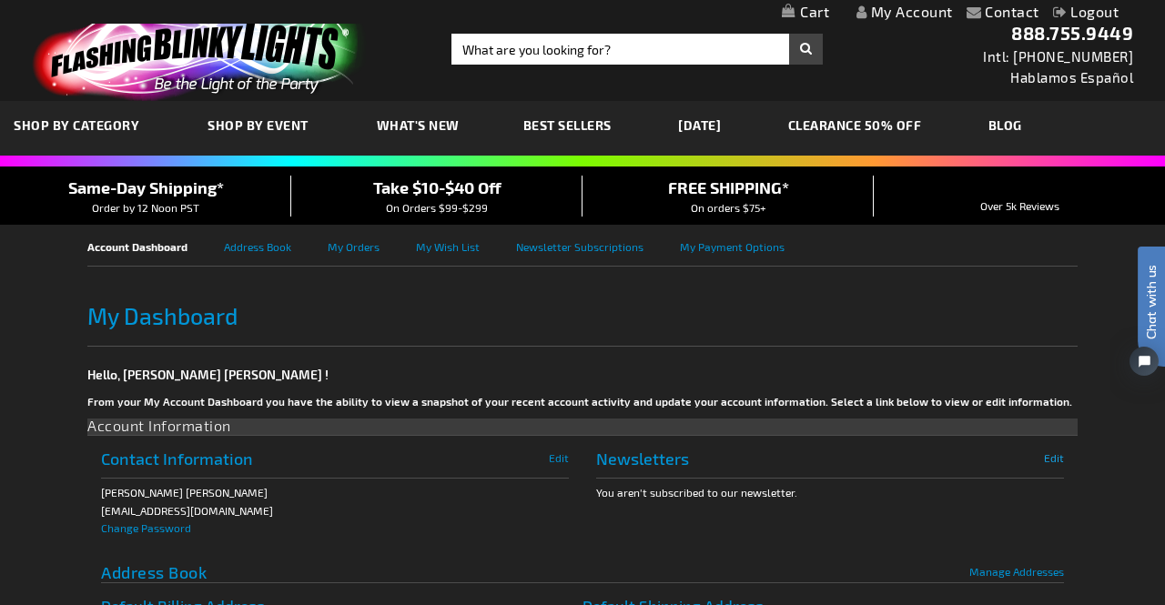
click at [1057, 458] on span "Edit" at bounding box center [1054, 457] width 20 height 13
